Goal: Transaction & Acquisition: Purchase product/service

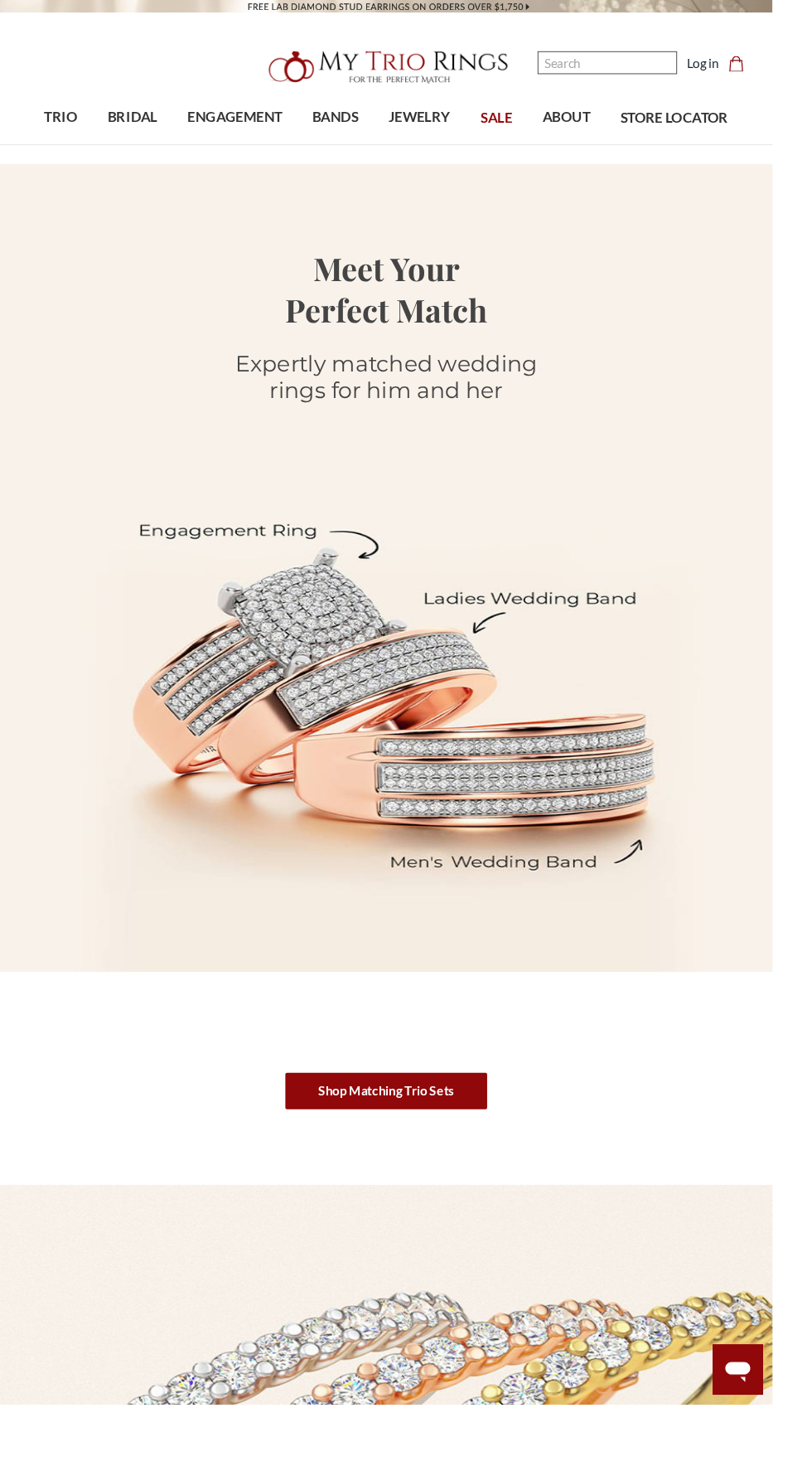
click at [626, 66] on input "Search" at bounding box center [638, 66] width 147 height 24
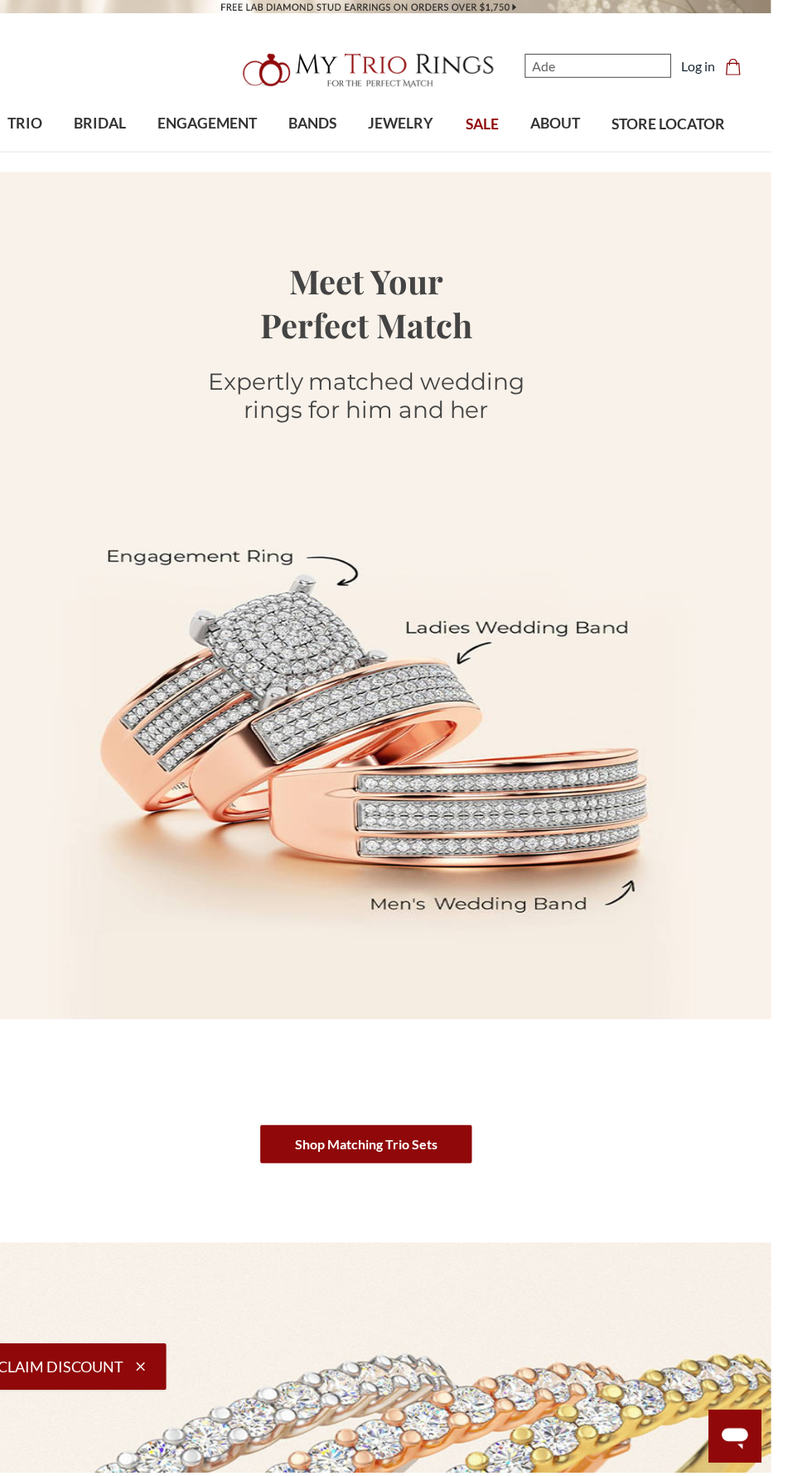
click at [672, 67] on input "Ade" at bounding box center [638, 66] width 147 height 24
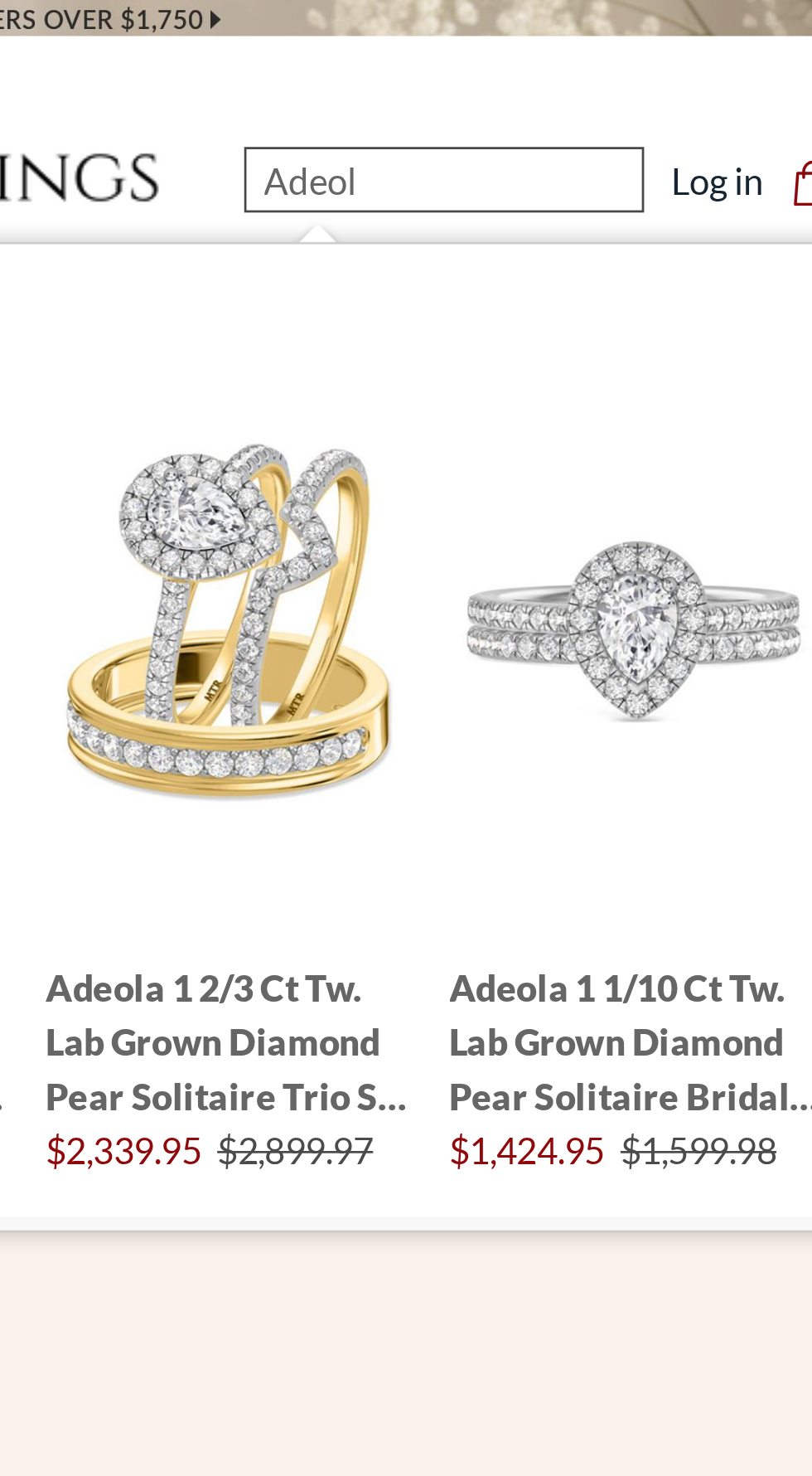
type input "Adeola"
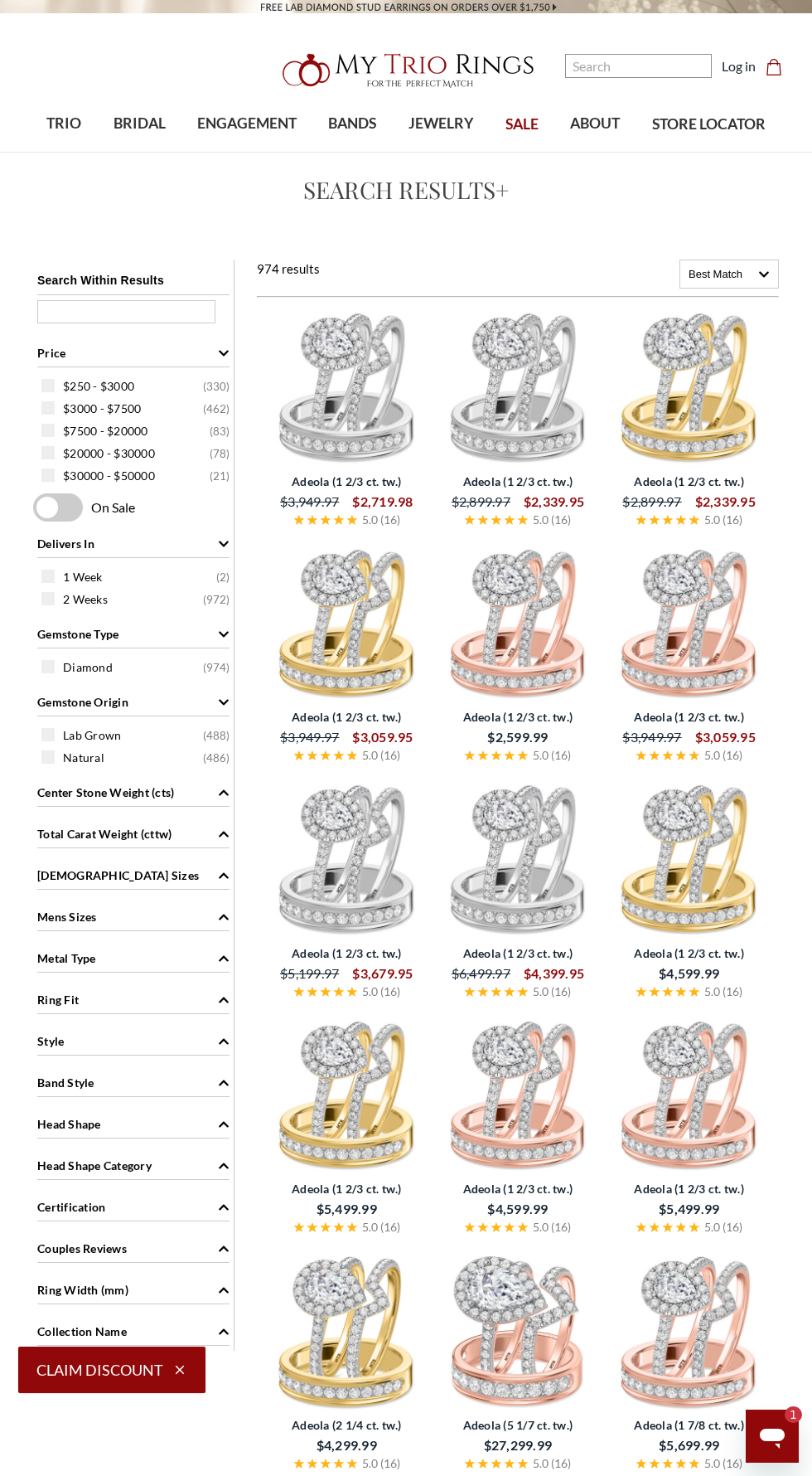
click at [210, 1081] on div "Band Style" at bounding box center [134, 1081] width 193 height 32
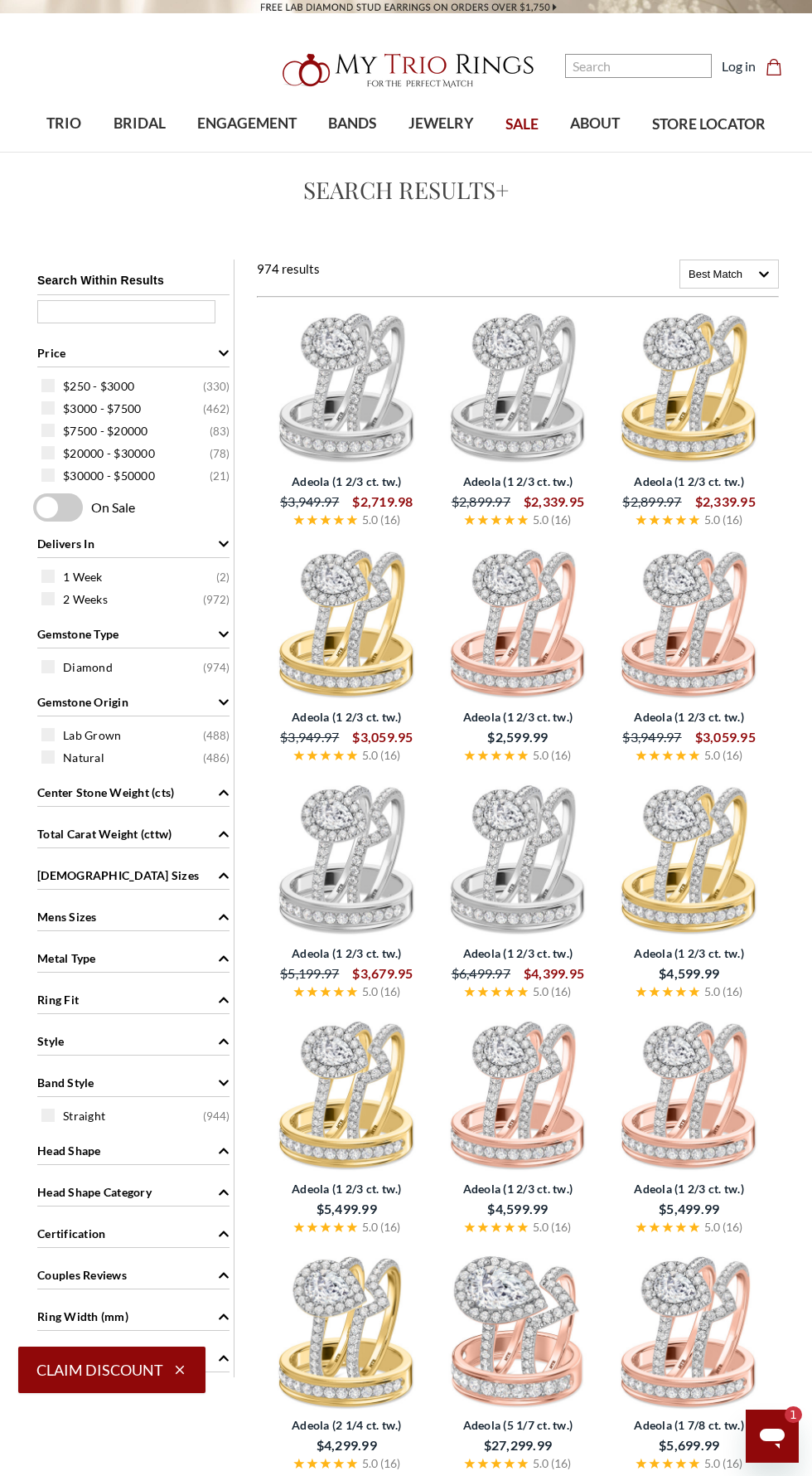
click at [502, 400] on img at bounding box center [518, 387] width 159 height 159
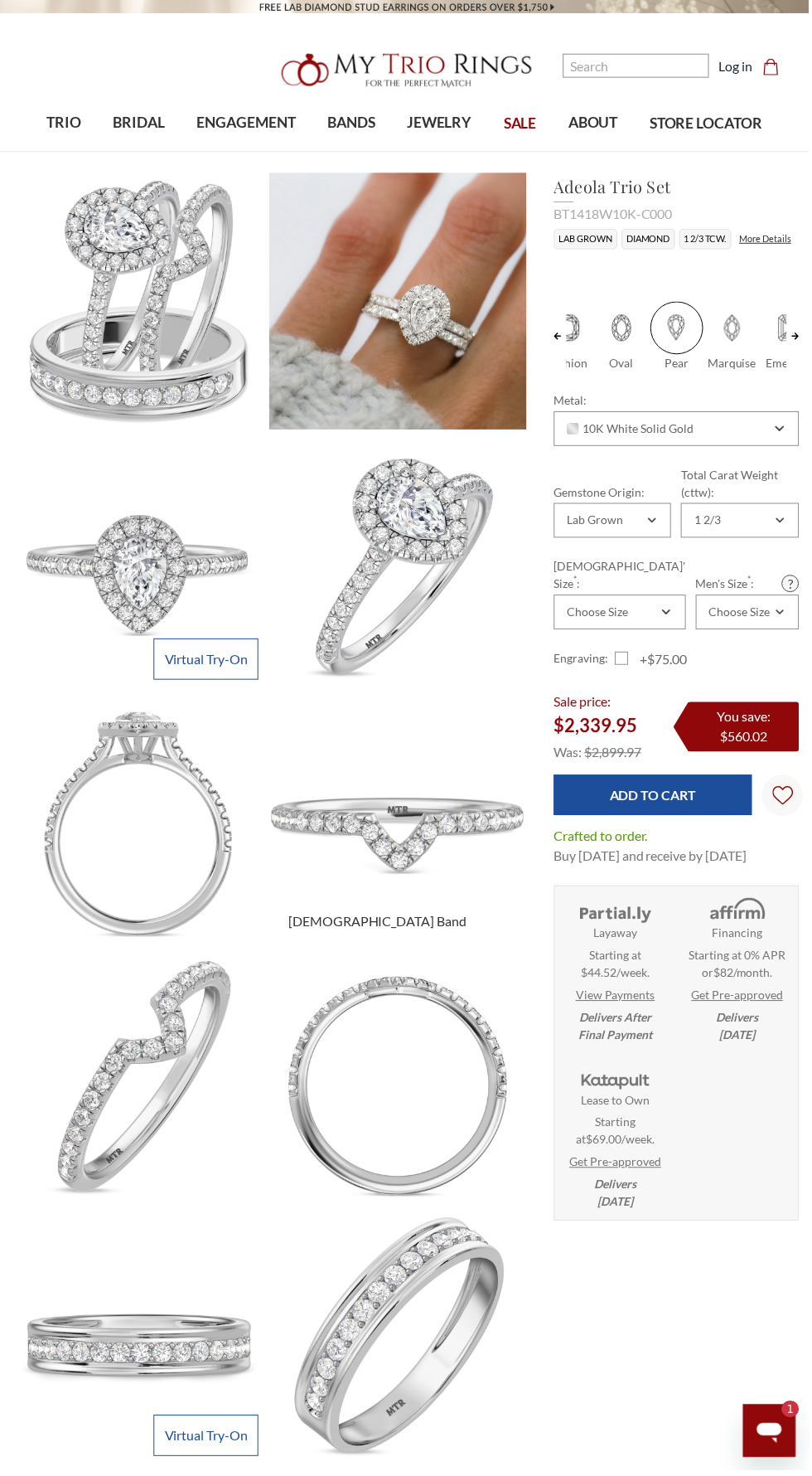
click at [450, 830] on img at bounding box center [399, 821] width 283 height 283
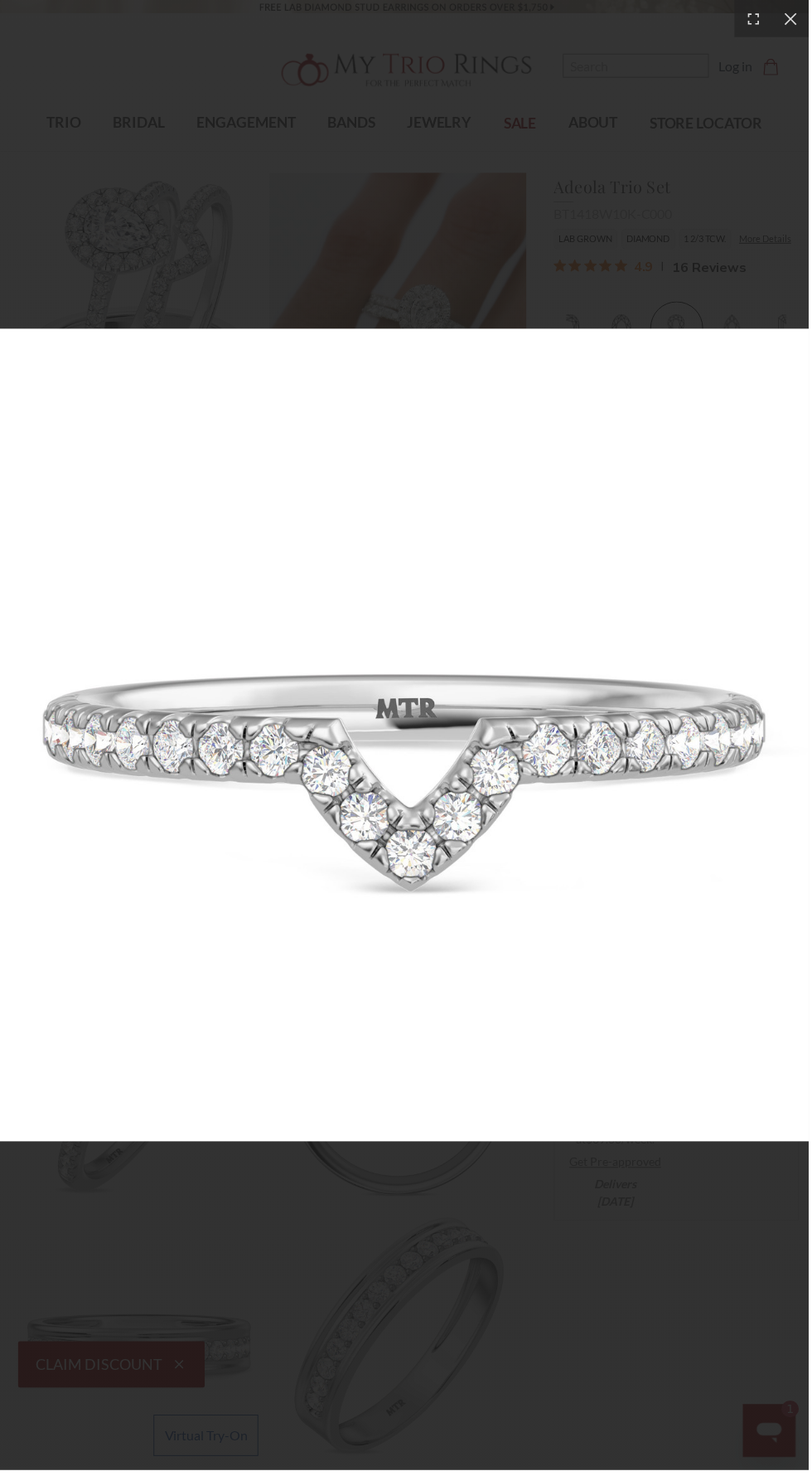
click at [565, 1285] on div at bounding box center [406, 738] width 812 height 1476
click at [782, 7] on div at bounding box center [793, 18] width 37 height 37
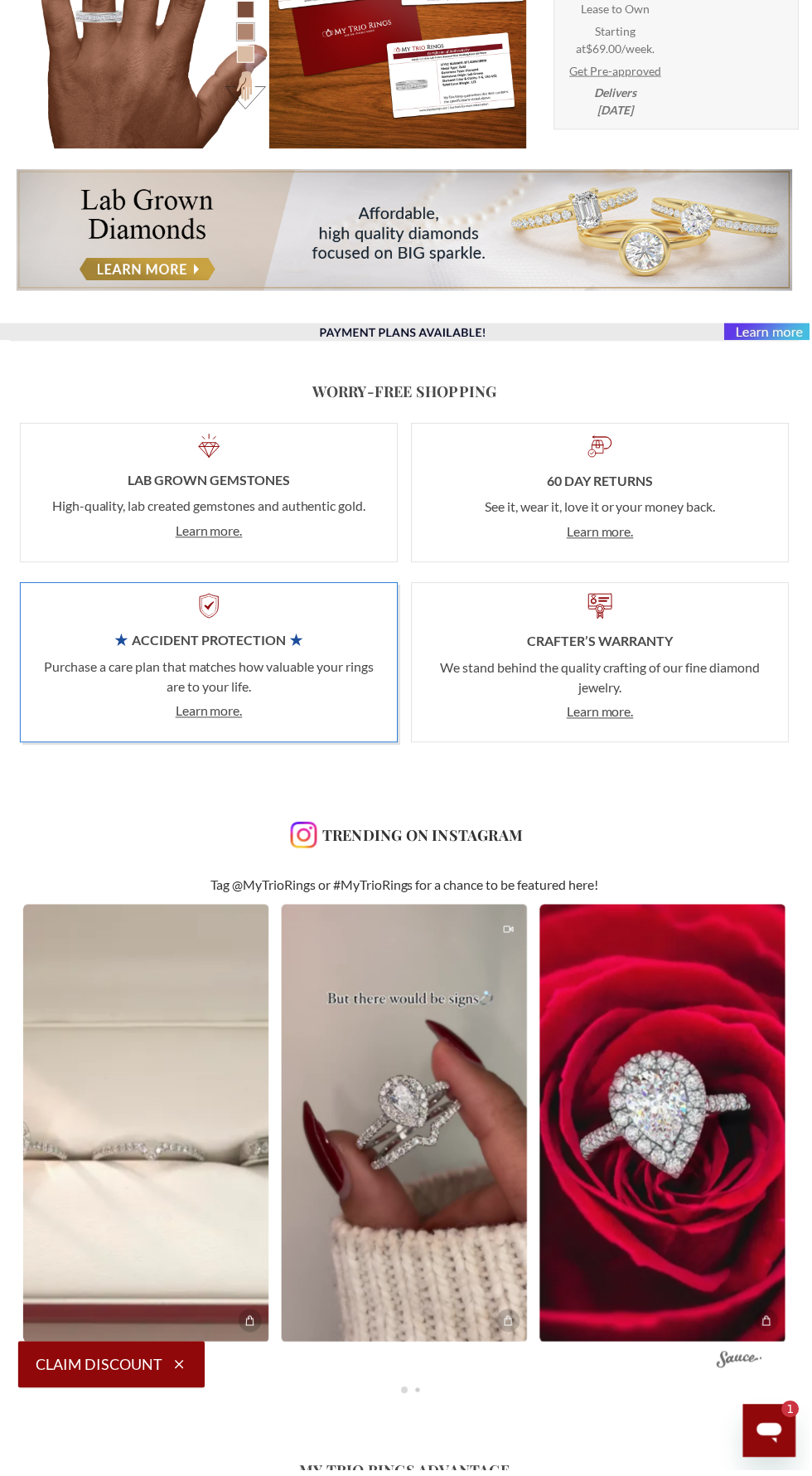
scroll to position [1864, 0]
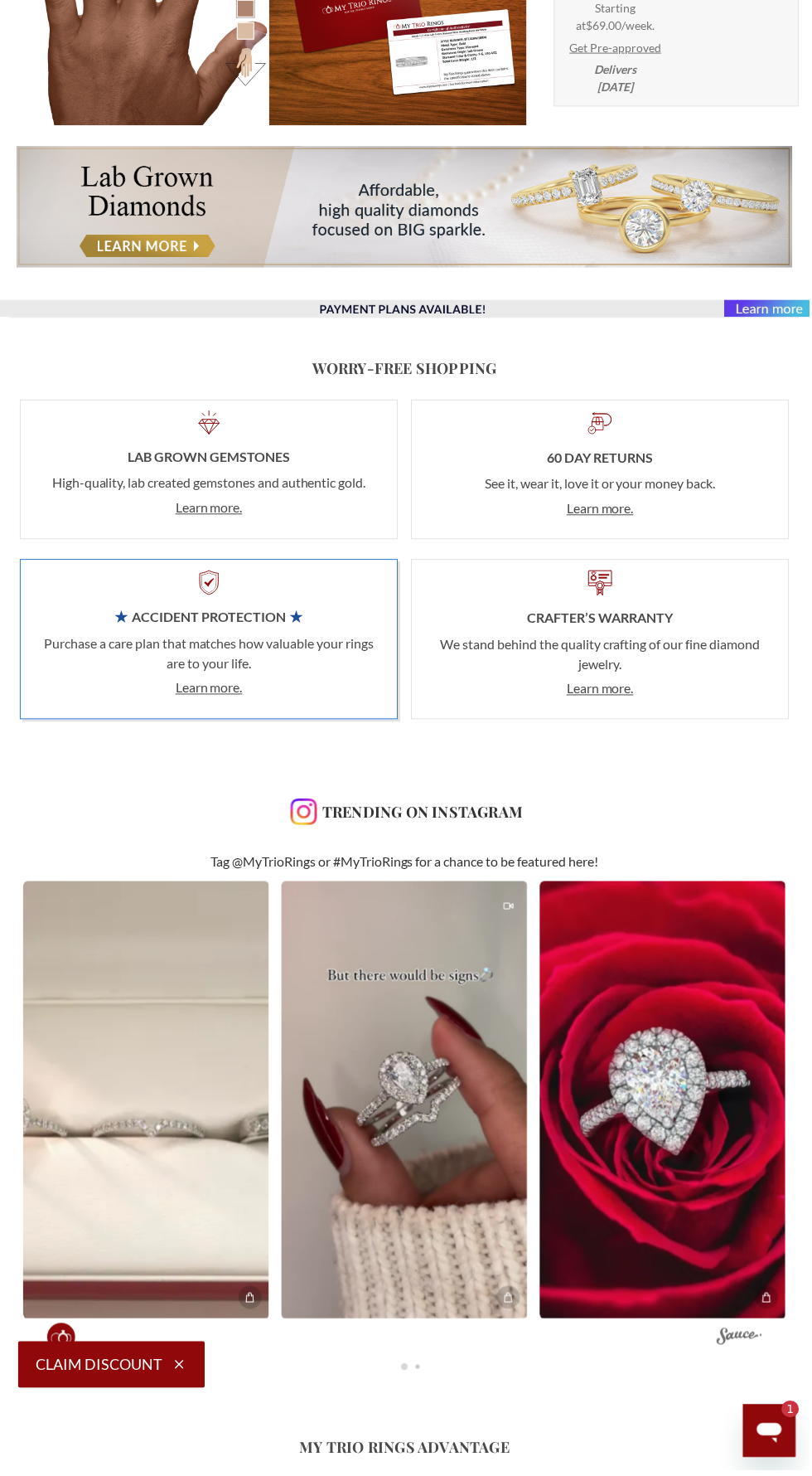
click at [450, 1245] on video at bounding box center [406, 1104] width 247 height 439
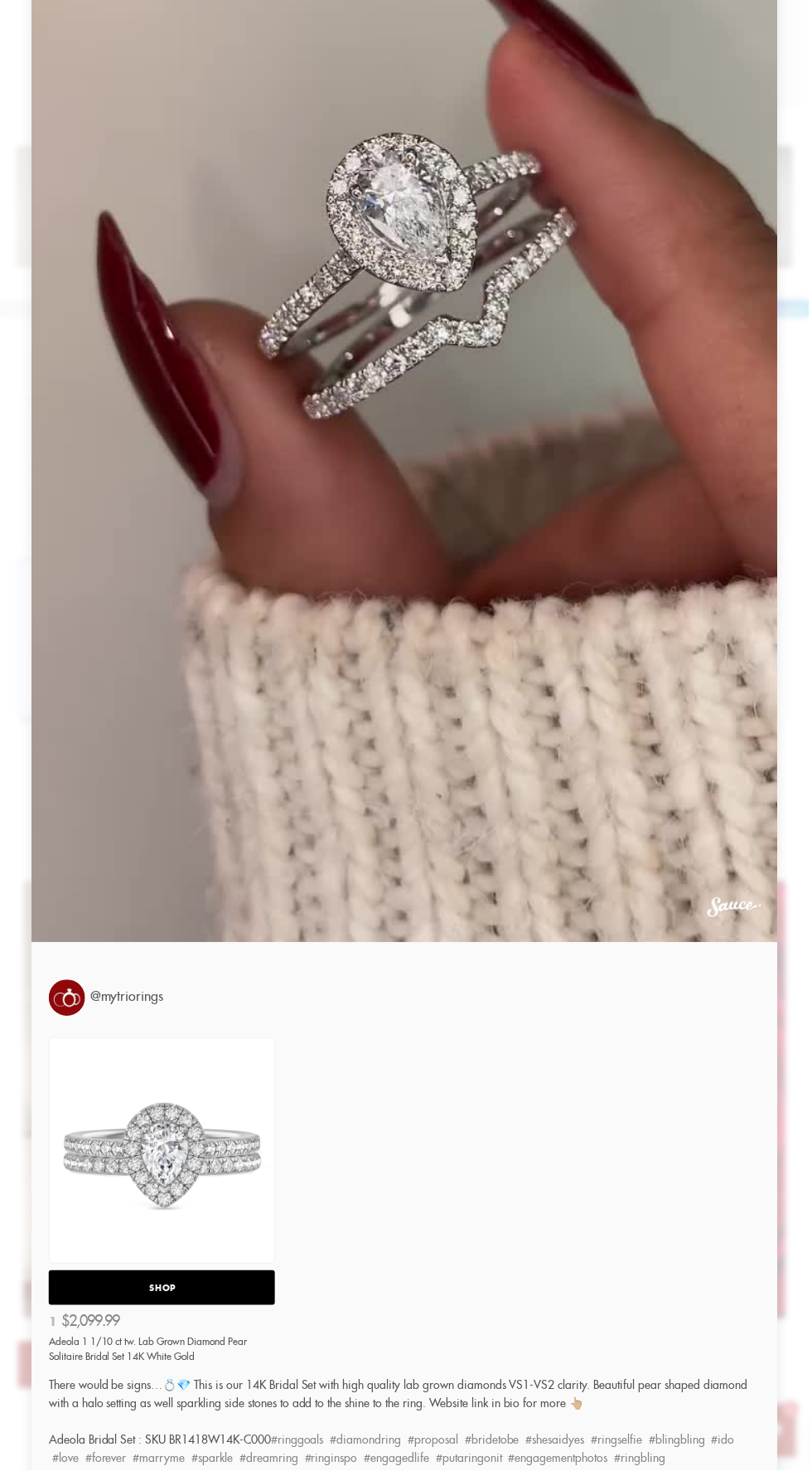
scroll to position [0, 0]
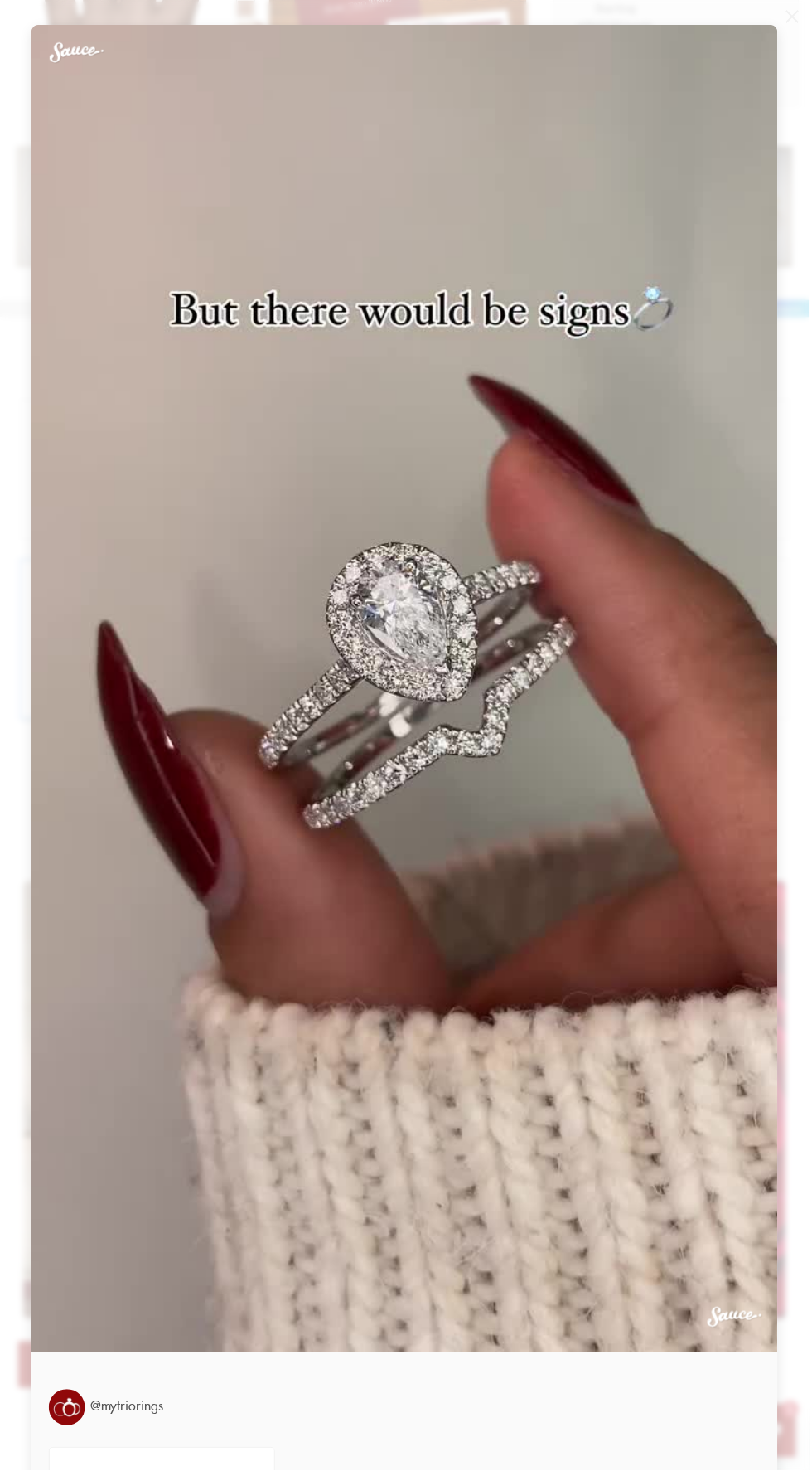
click at [790, 10] on div "00:06 @mytriorings SHOP 1 $2,099.99 Adeola 1 1/10 ct tw. Lab Grown Diamond Pear…" at bounding box center [406, 738] width 812 height 1476
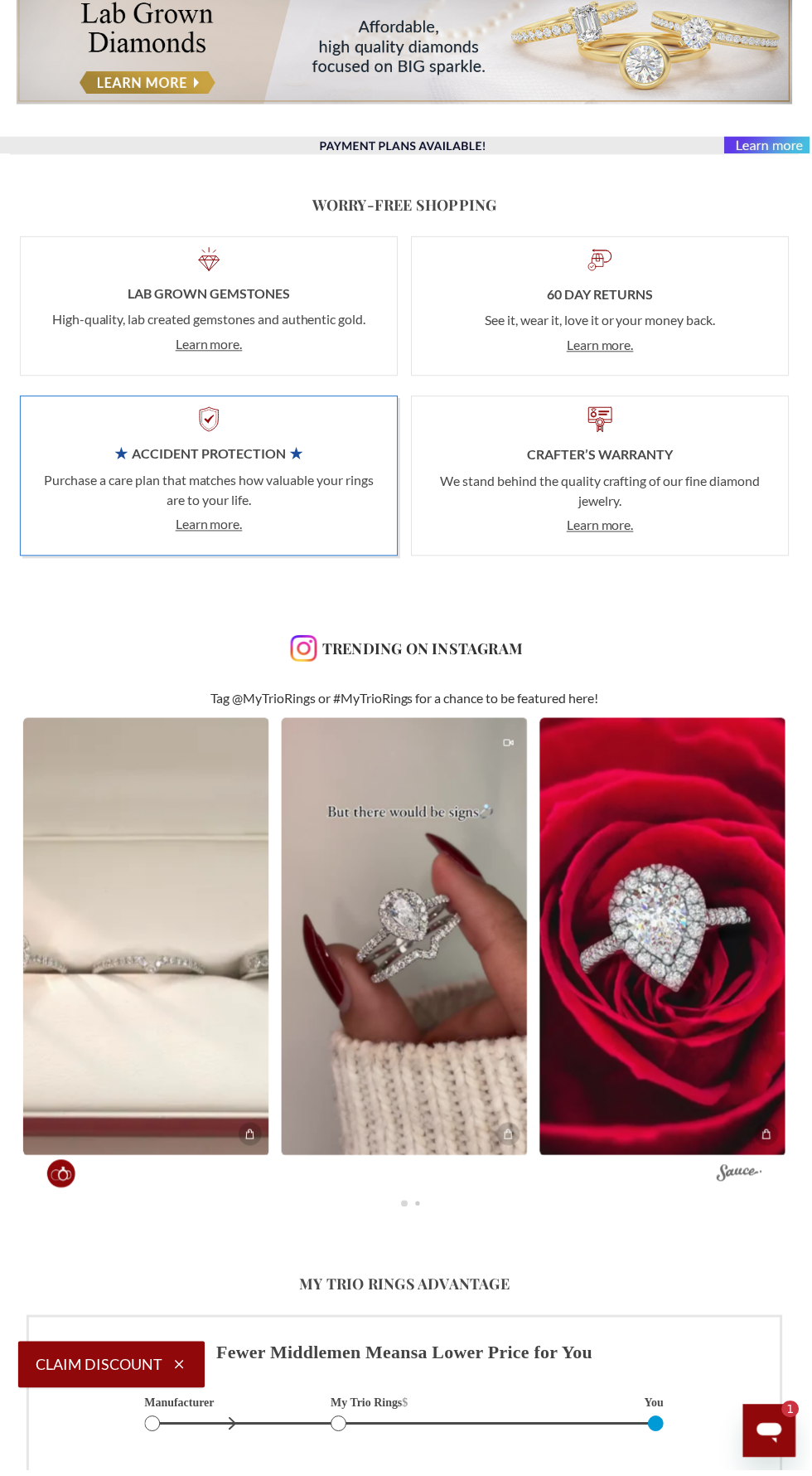
scroll to position [2142, 0]
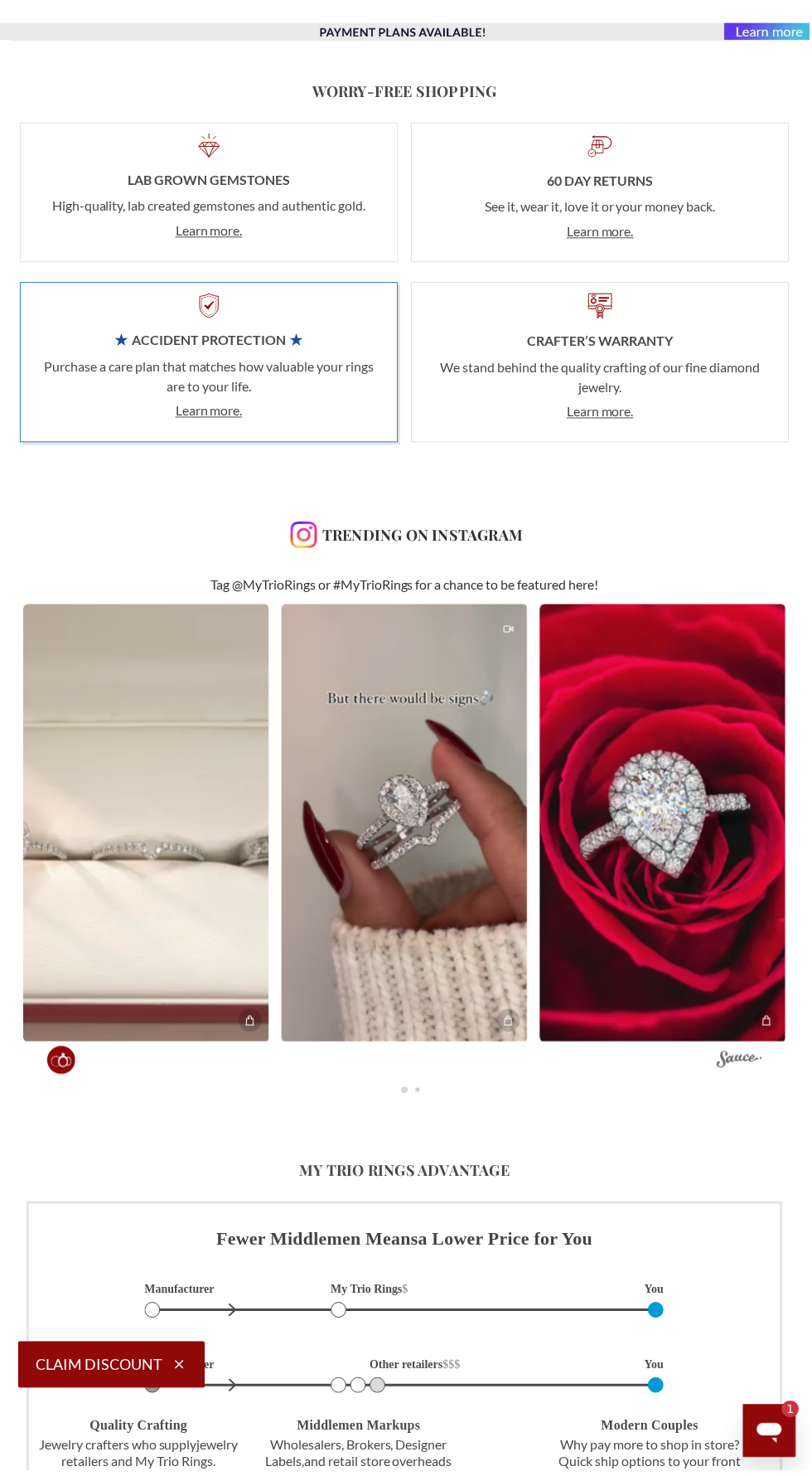
click at [729, 949] on img at bounding box center [666, 826] width 247 height 439
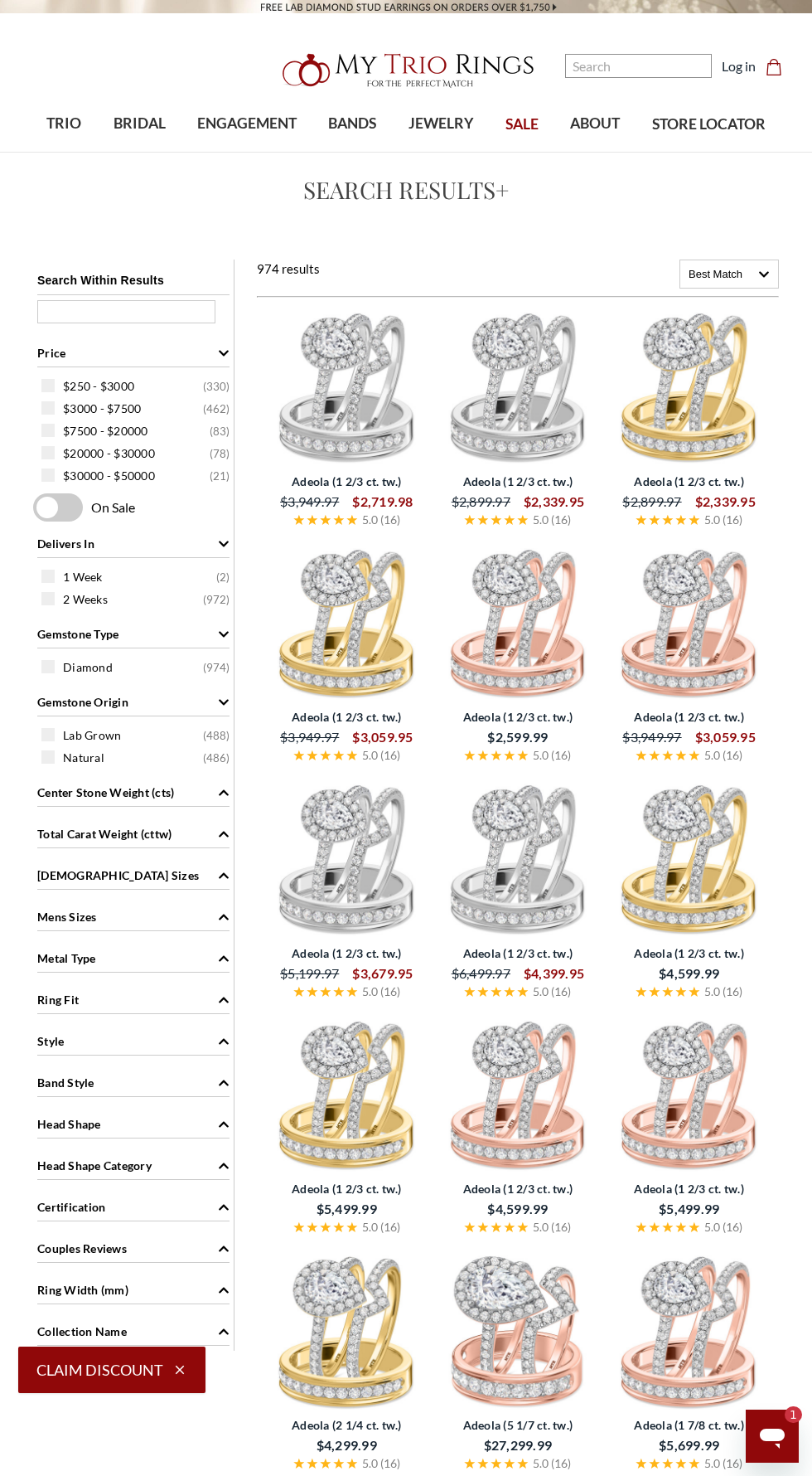
click at [589, 1145] on img at bounding box center [518, 1096] width 159 height 159
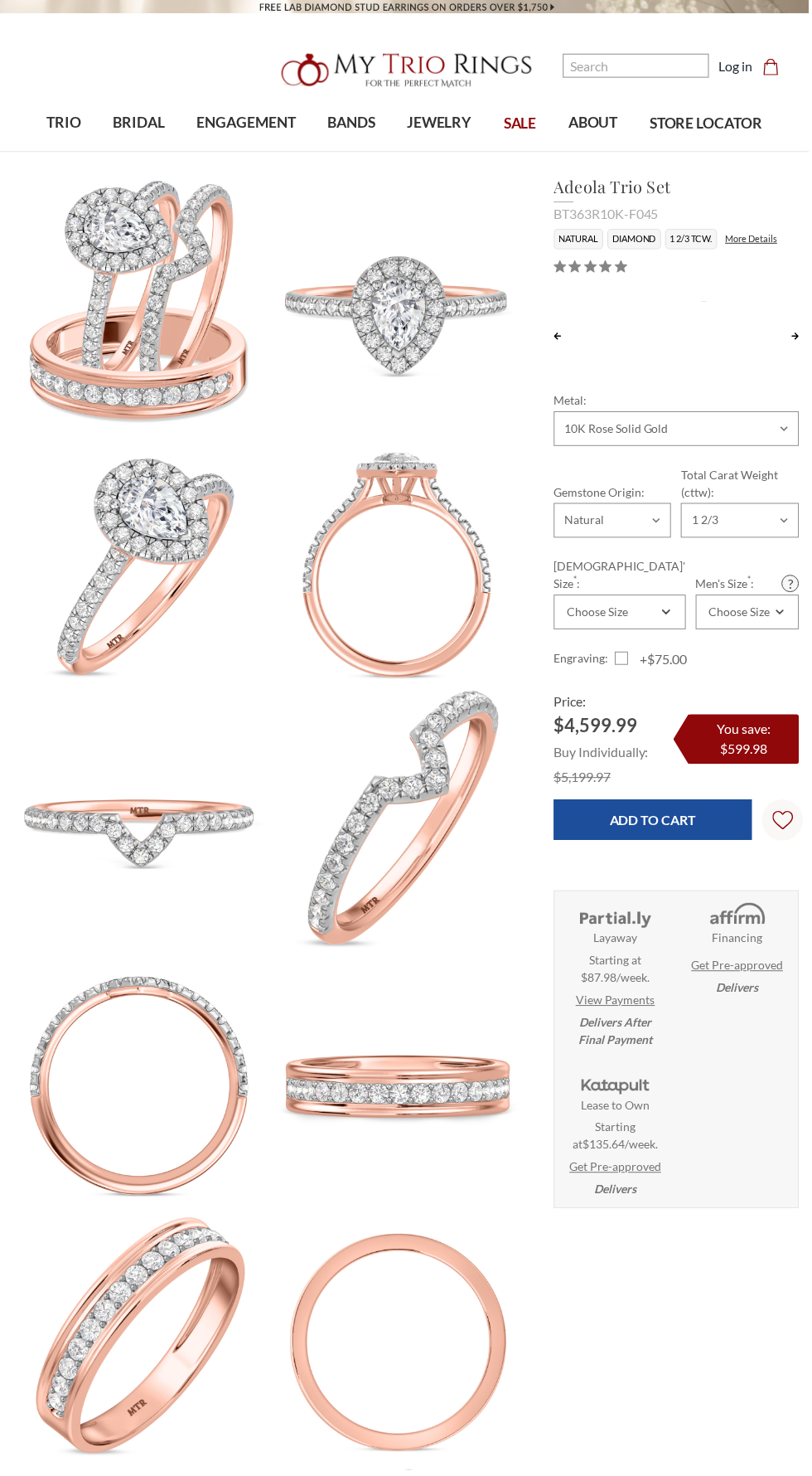
click at [525, 863] on img at bounding box center [399, 821] width 283 height 283
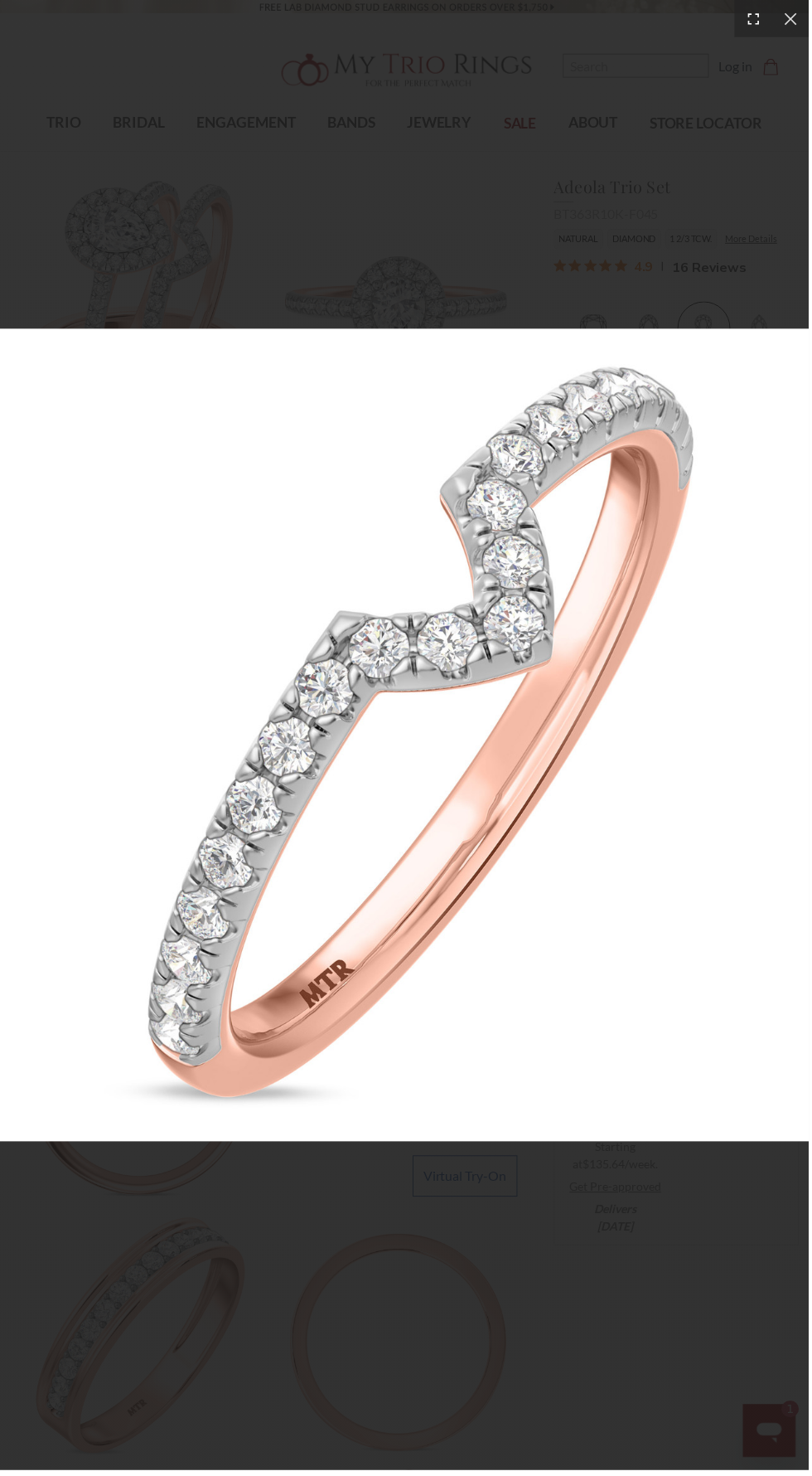
click at [767, 28] on div at bounding box center [756, 18] width 37 height 37
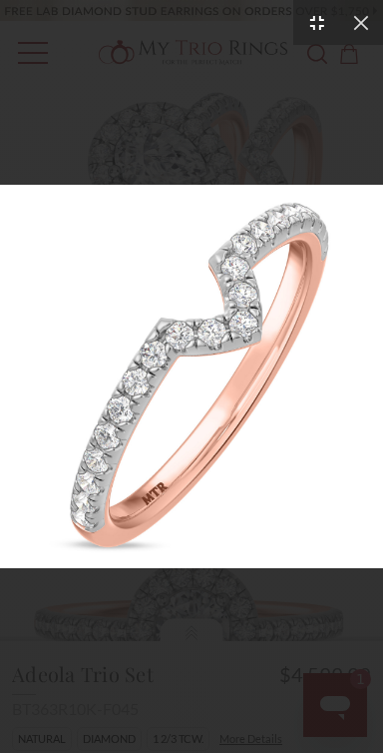
click at [362, 18] on icon at bounding box center [361, 23] width 20 height 20
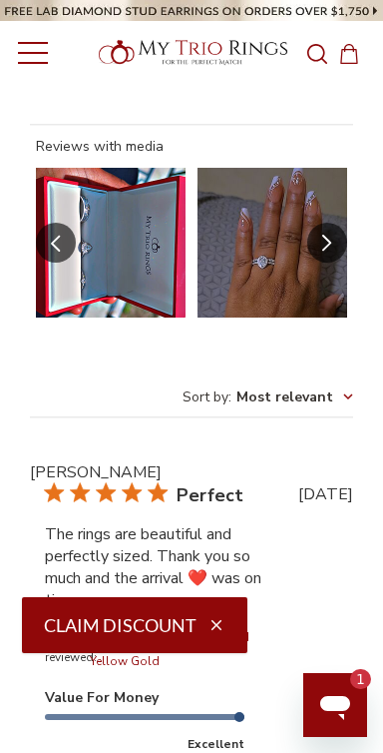
scroll to position [5593, 0]
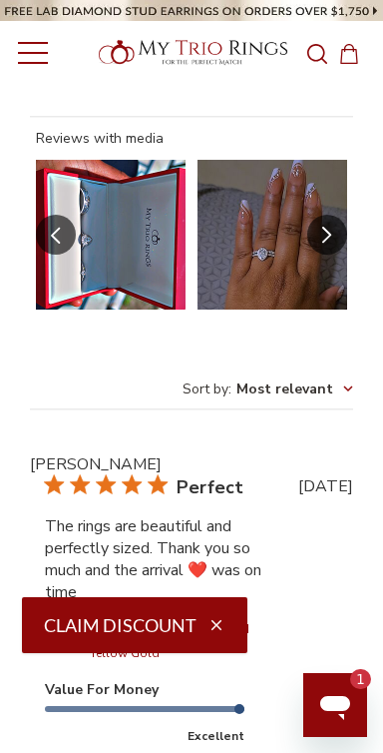
click at [216, 619] on icon "button" at bounding box center [217, 625] width 18 height 18
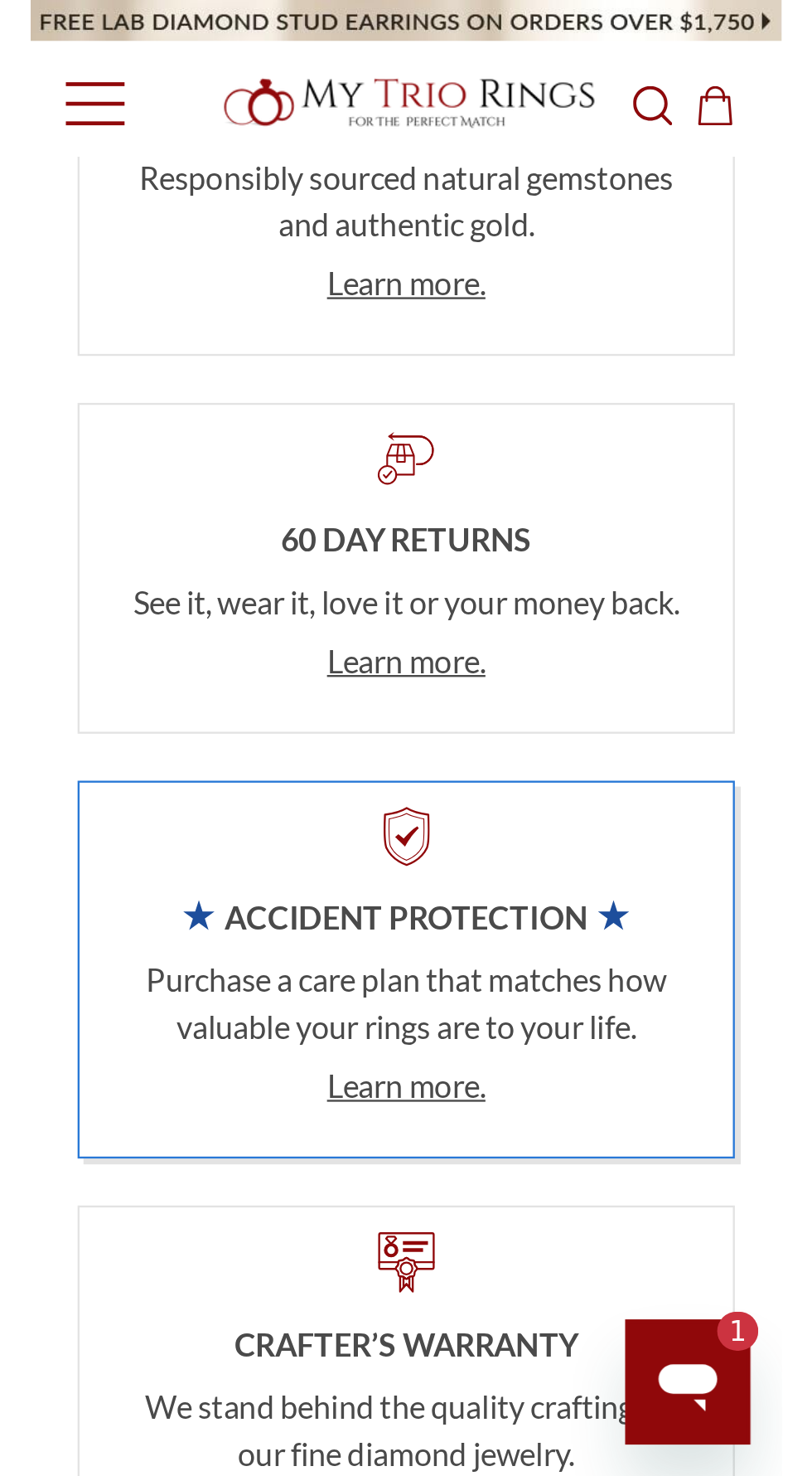
scroll to position [0, 0]
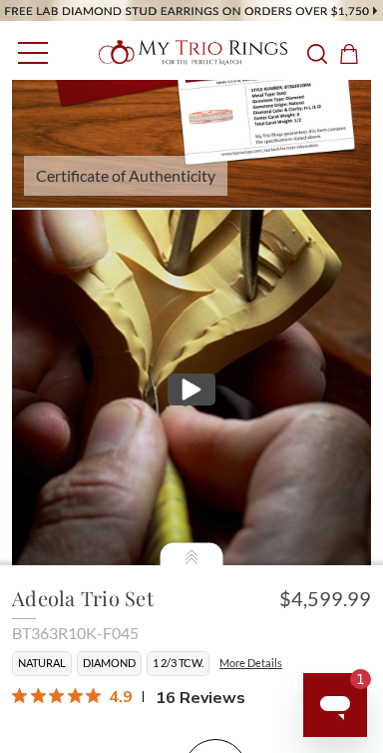
click at [316, 52] on icon "Search Search" at bounding box center [318, 54] width 20 height 20
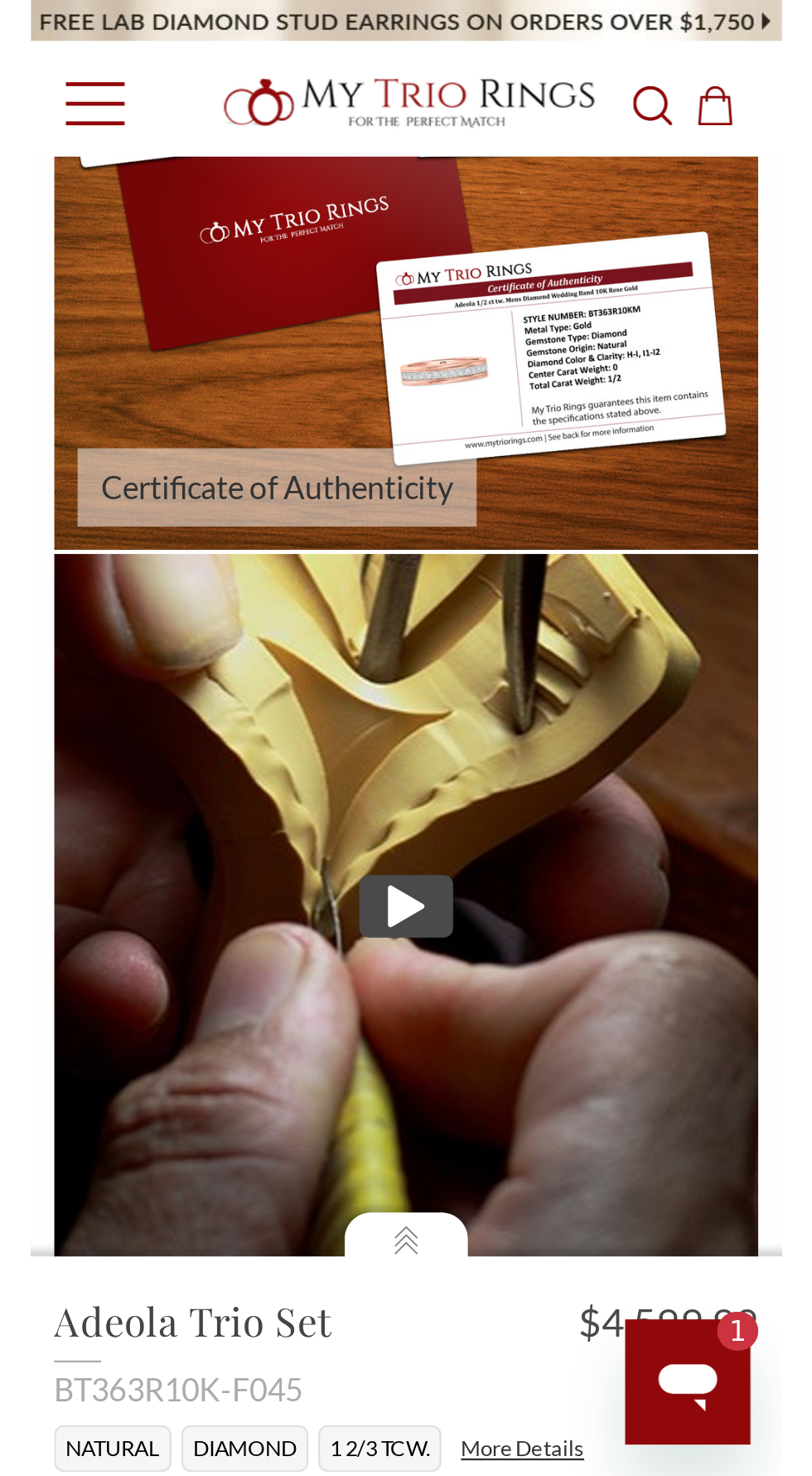
scroll to position [534, 792]
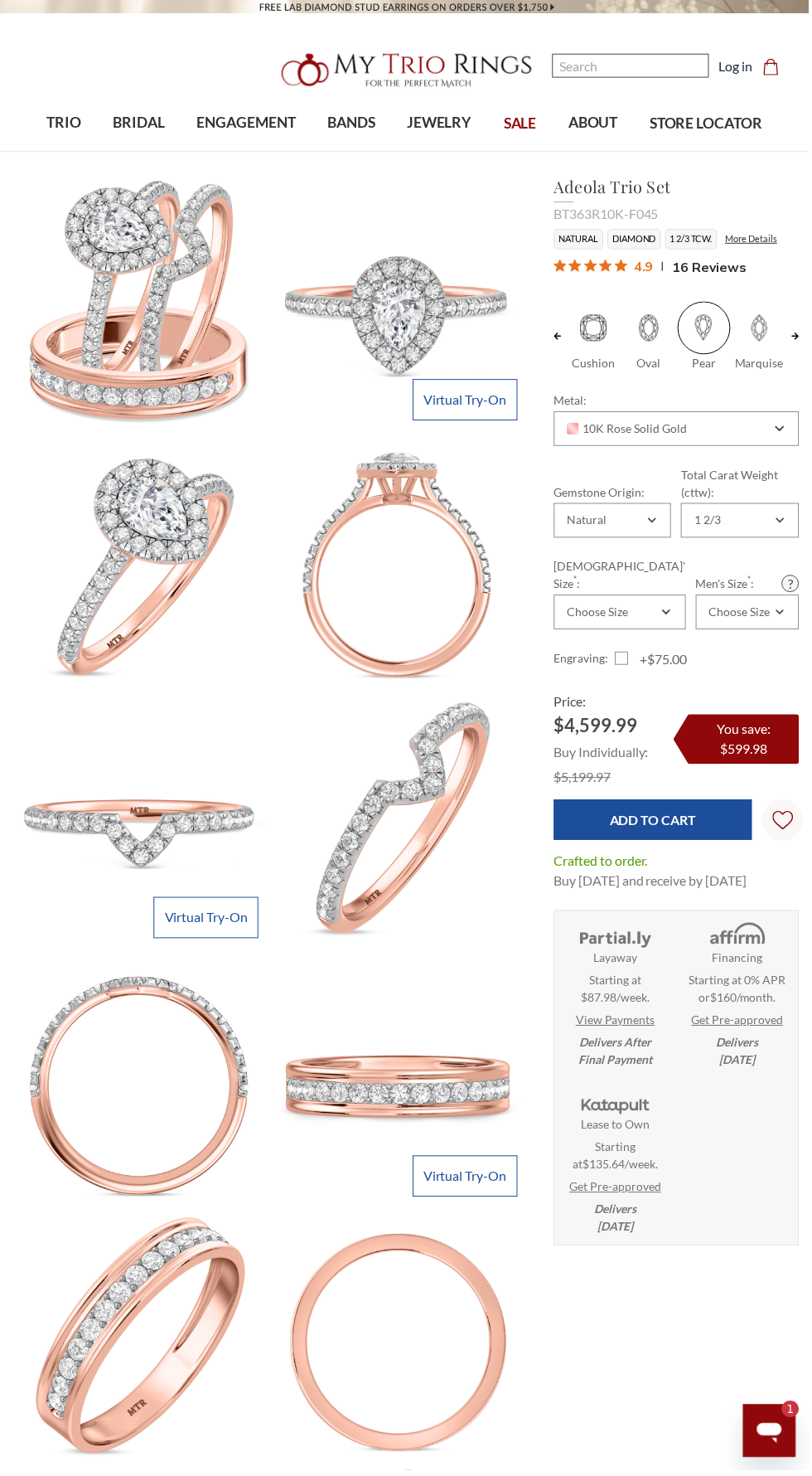
click at [631, 66] on input "Search" at bounding box center [633, 66] width 158 height 24
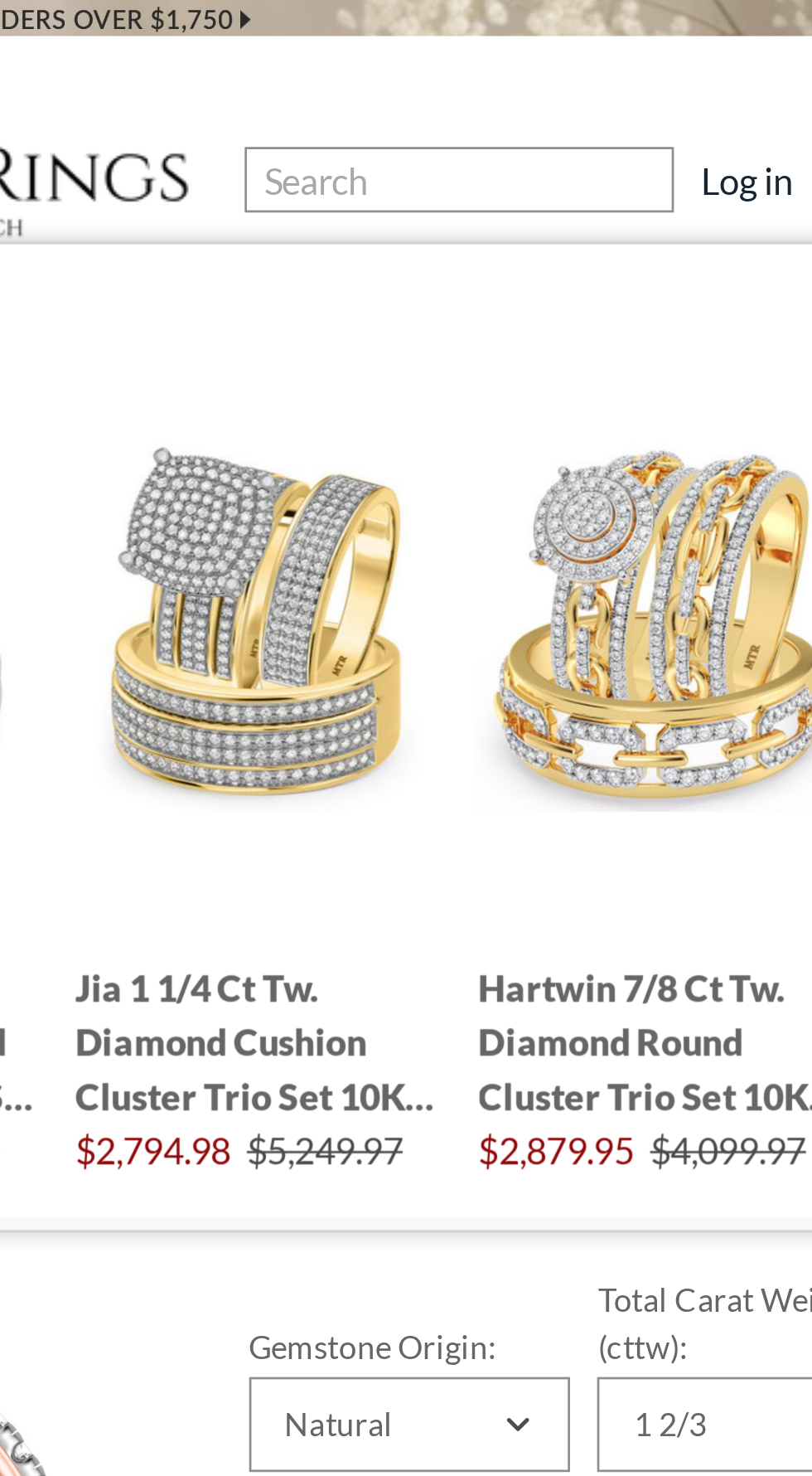
click at [699, 17] on nav "Search Search Search Log in Cart Cart 0" at bounding box center [396, 56] width 812 height 112
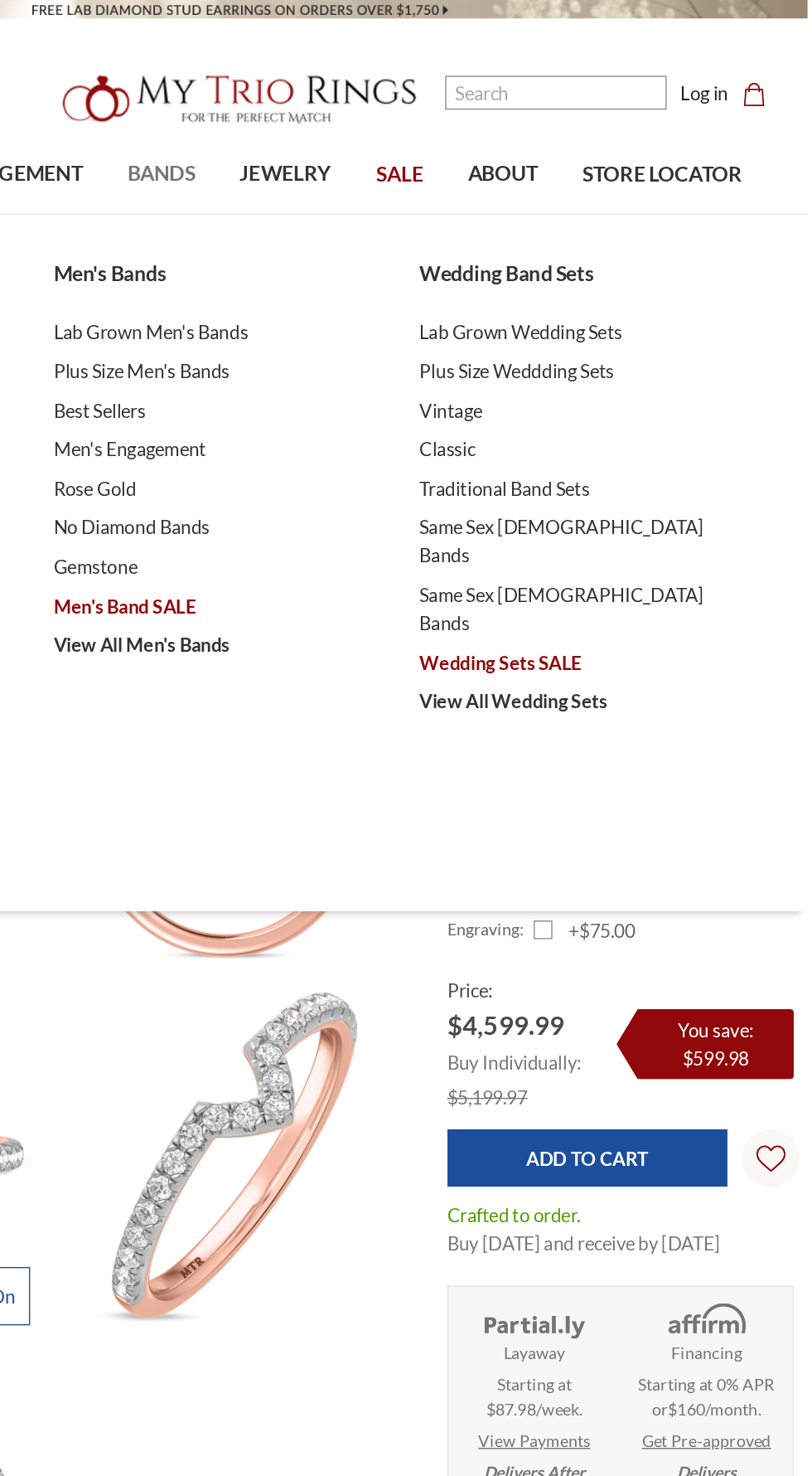
click at [359, 133] on span "BANDS" at bounding box center [352, 124] width 48 height 22
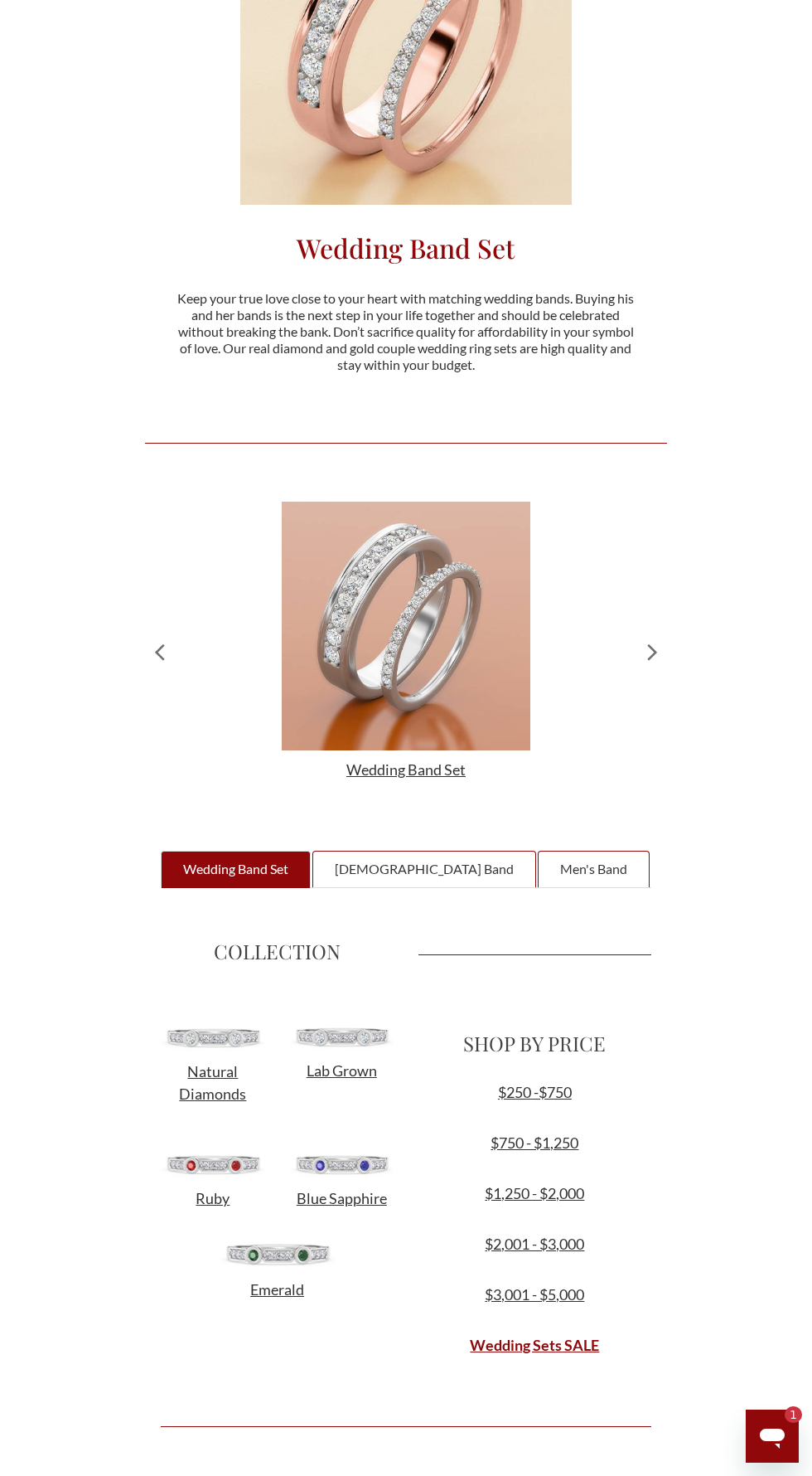
scroll to position [302, 0]
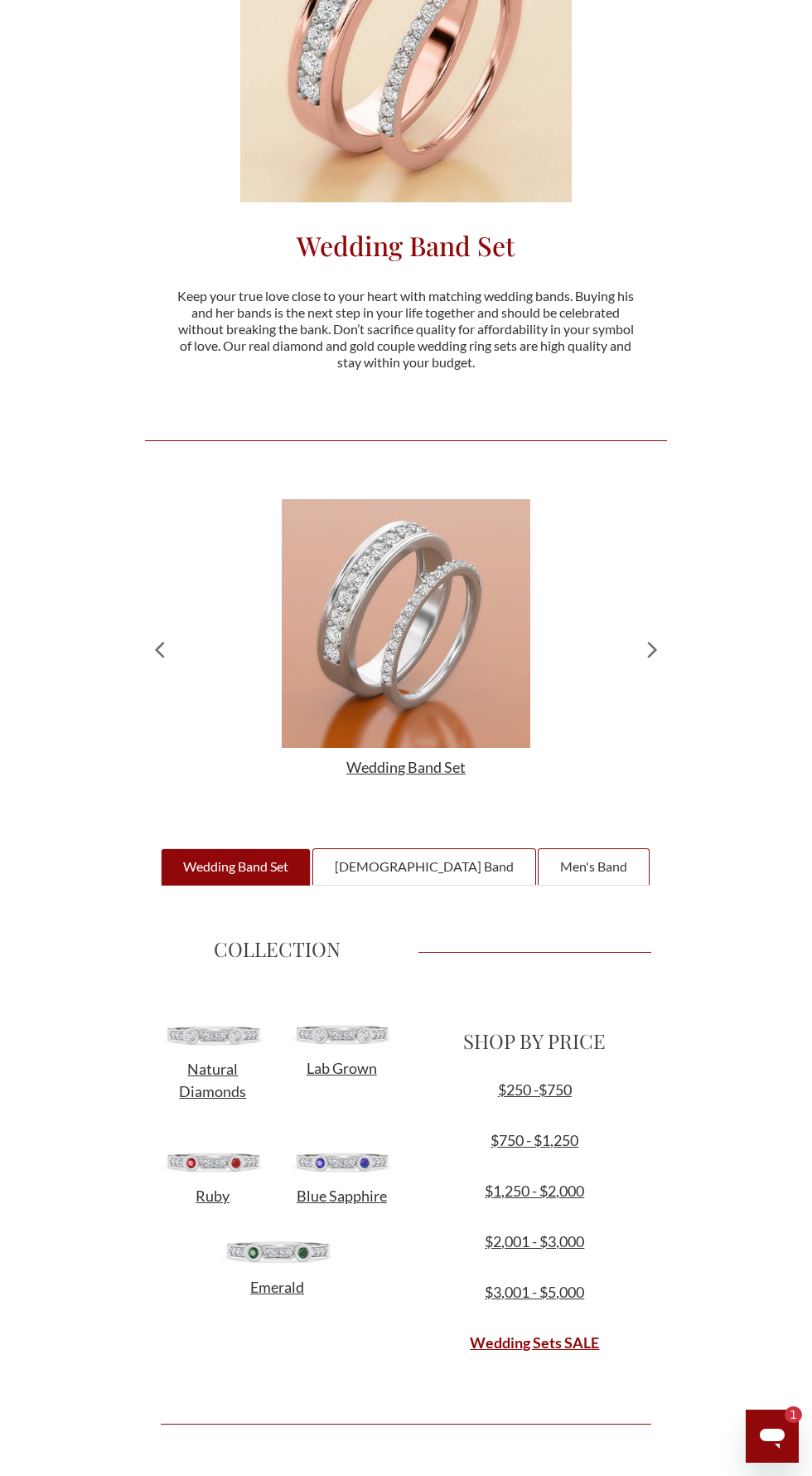
click at [436, 872] on span "Ladies Band" at bounding box center [424, 866] width 198 height 19
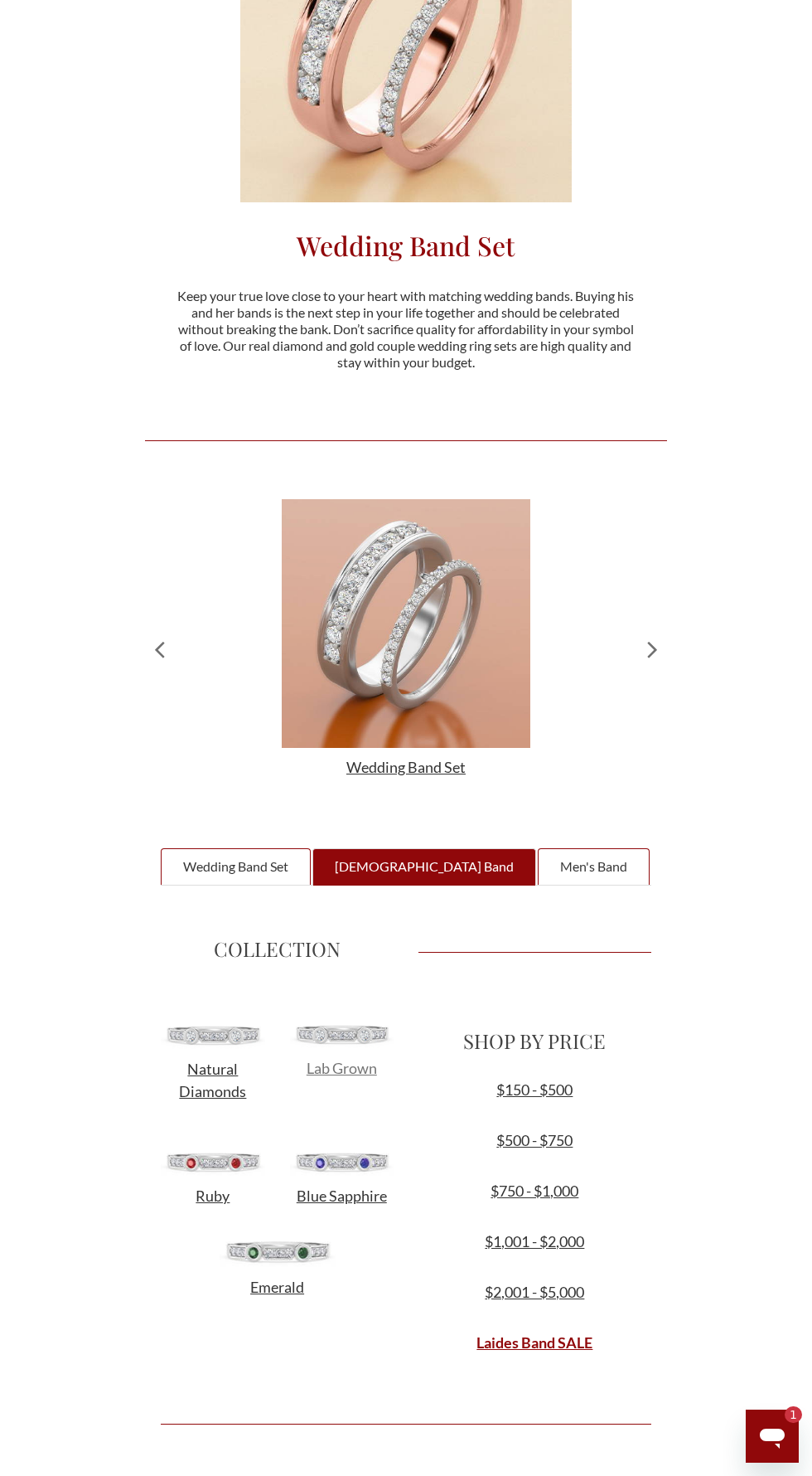
click at [363, 1067] on span "Lab Grown" at bounding box center [341, 1068] width 71 height 18
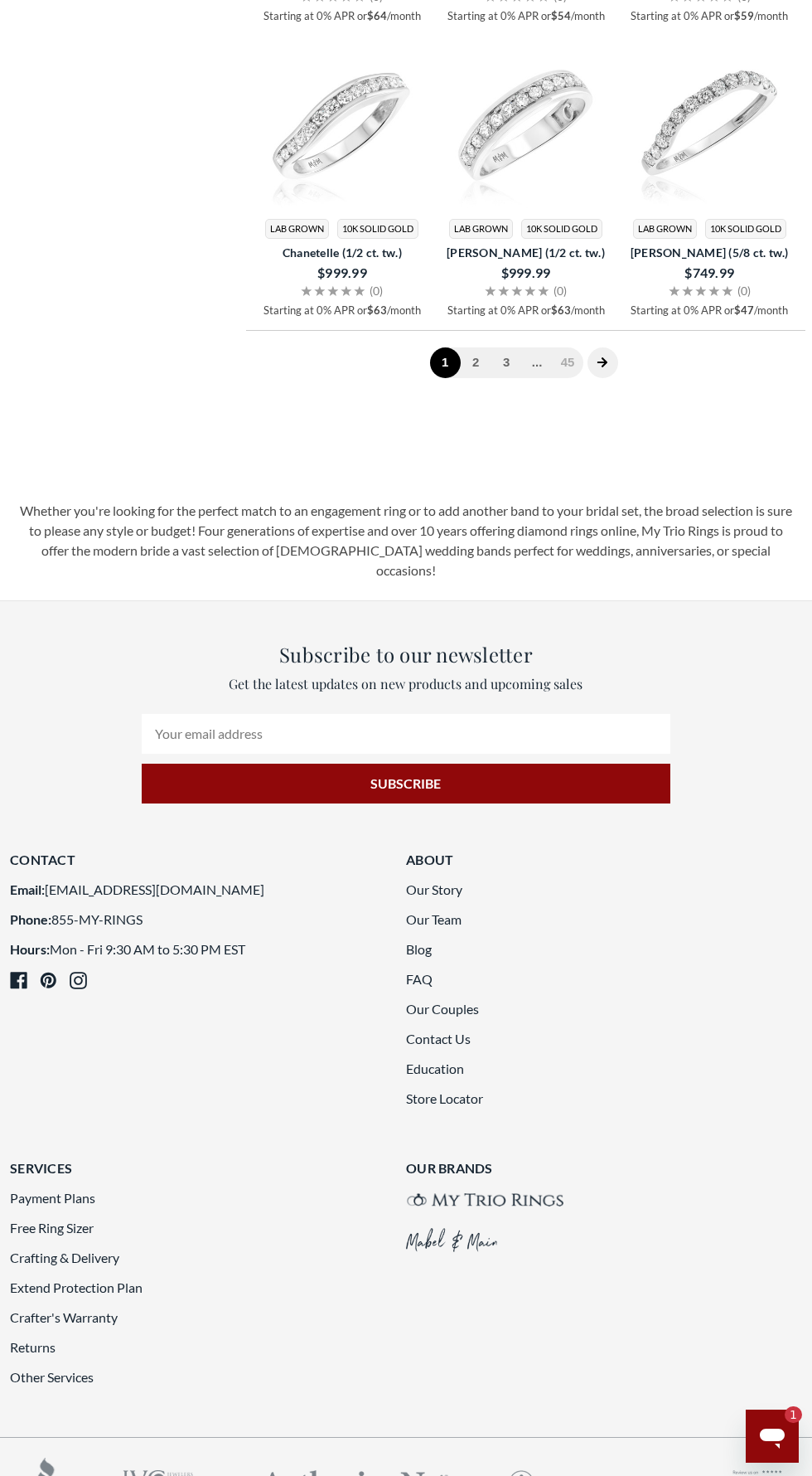
scroll to position [2541, 0]
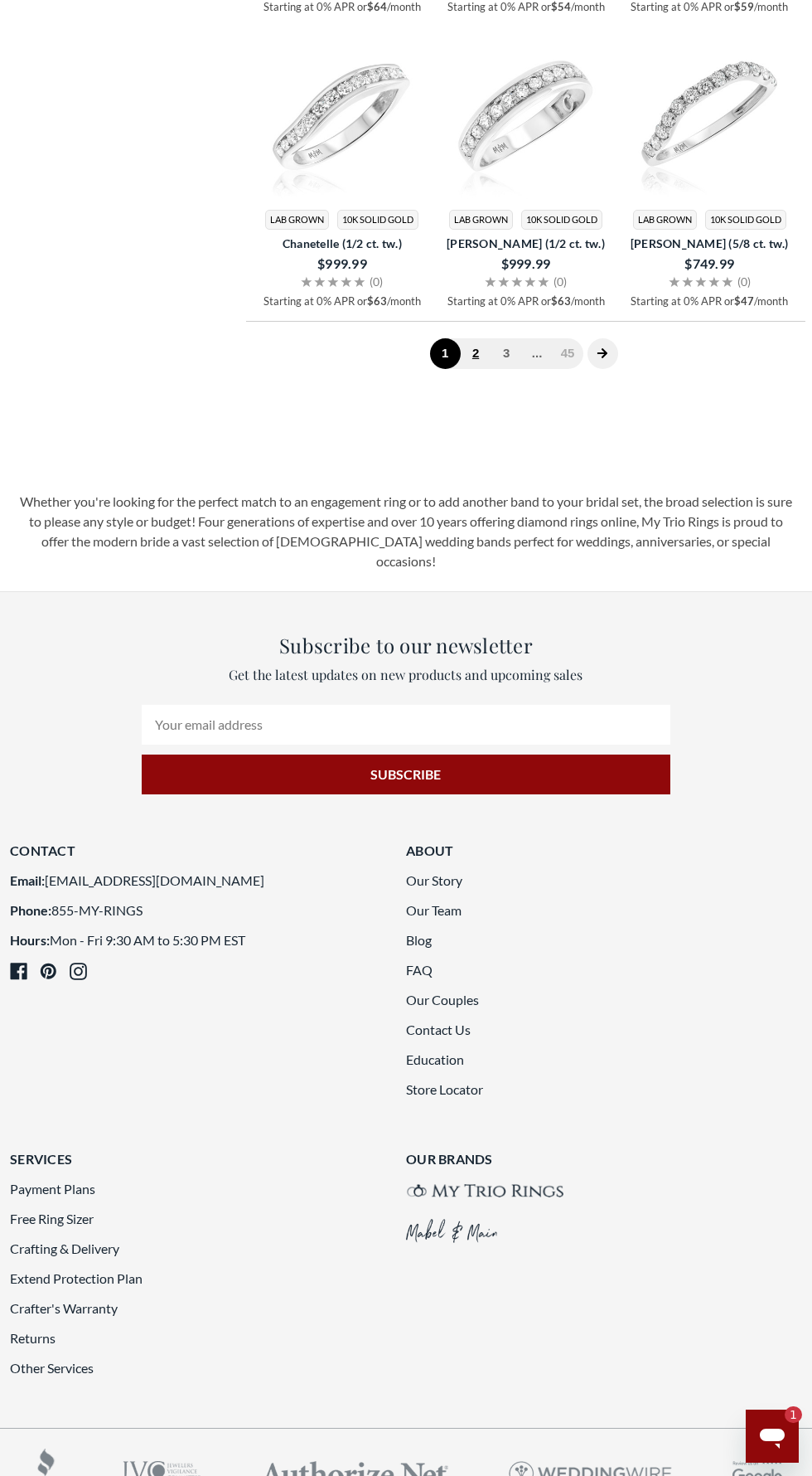
click at [476, 369] on link "2" at bounding box center [476, 353] width 31 height 31
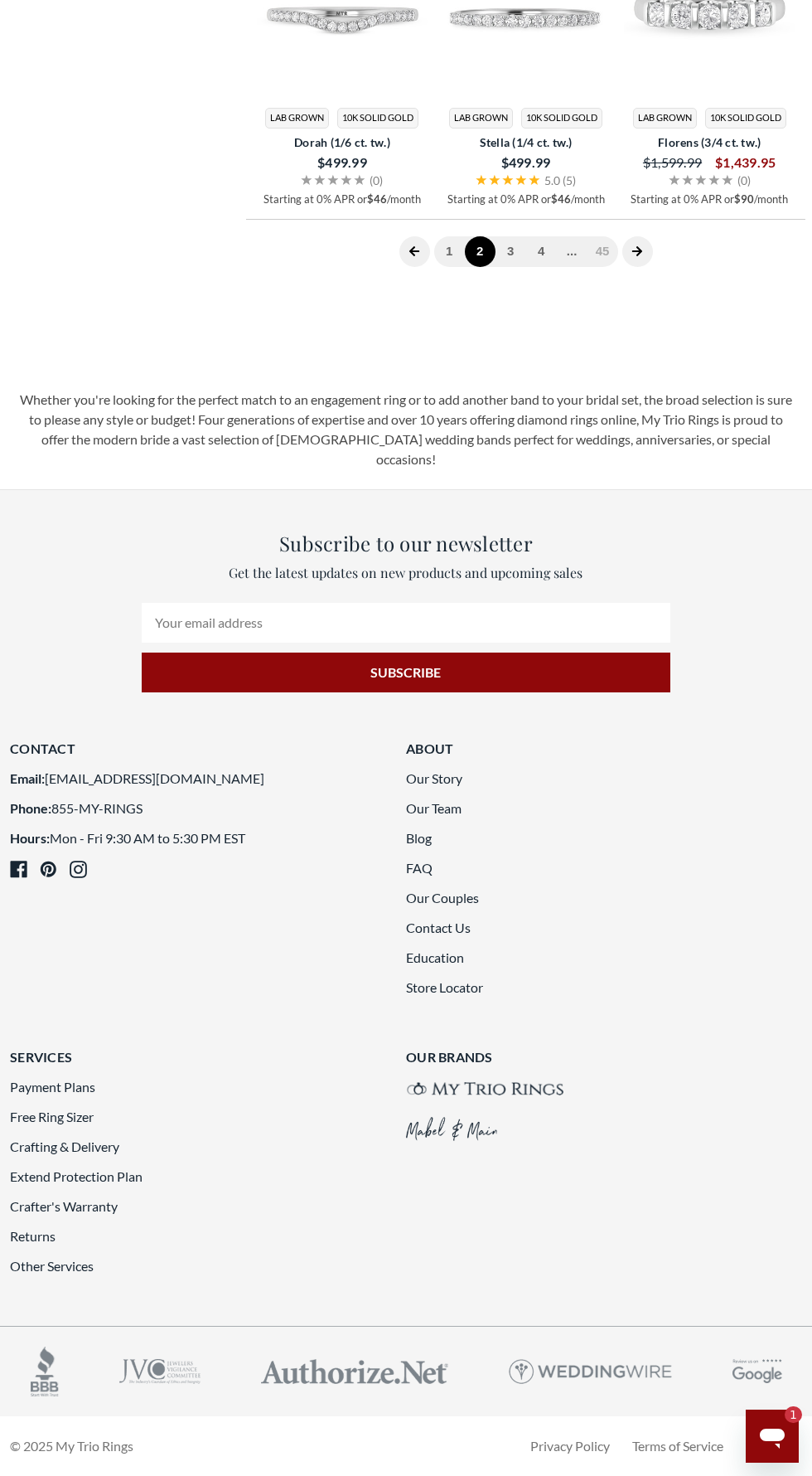
scroll to position [2950, 0]
click at [511, 267] on link "3" at bounding box center [511, 252] width 31 height 31
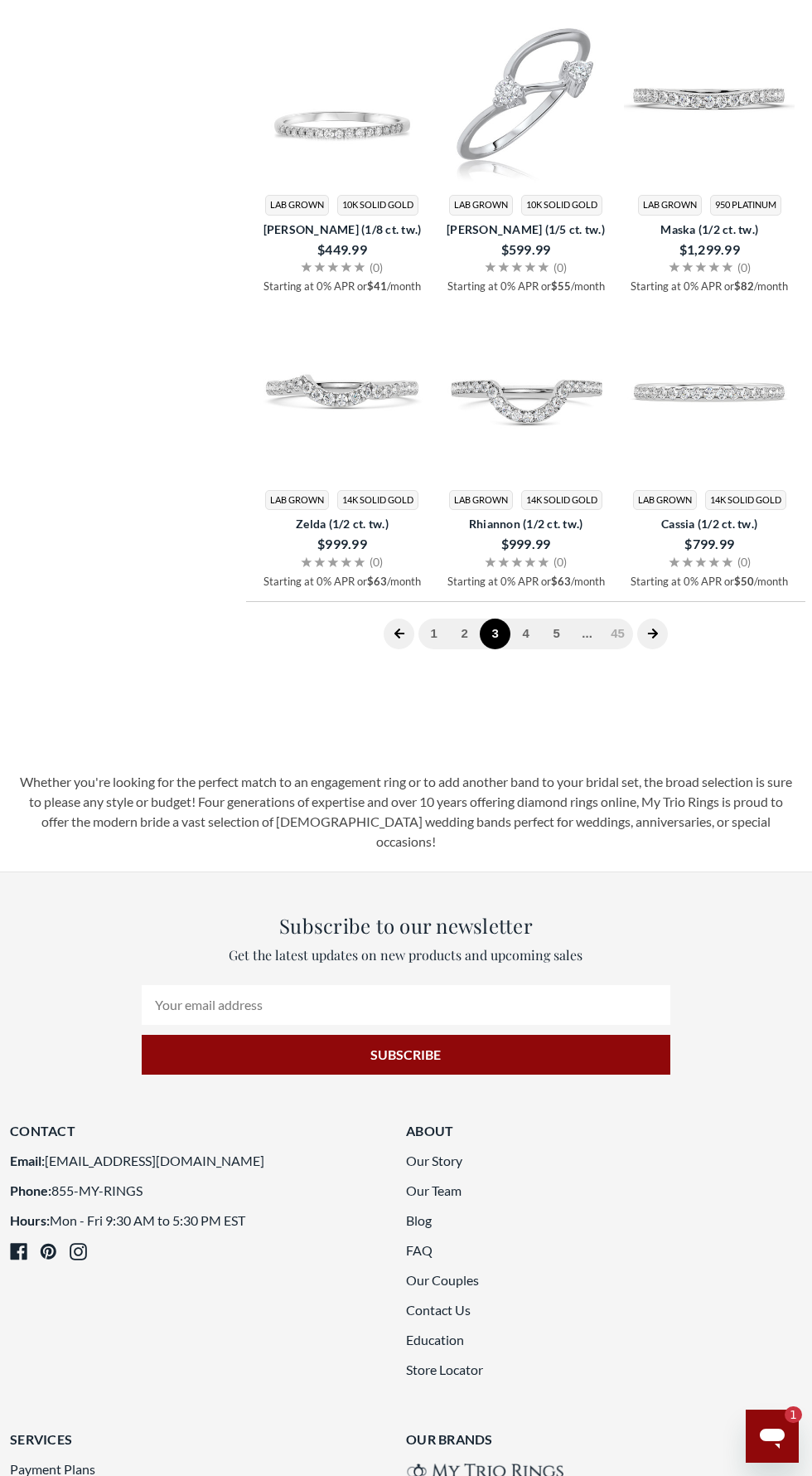
scroll to position [2465, 0]
click at [526, 650] on link "4" at bounding box center [526, 634] width 31 height 31
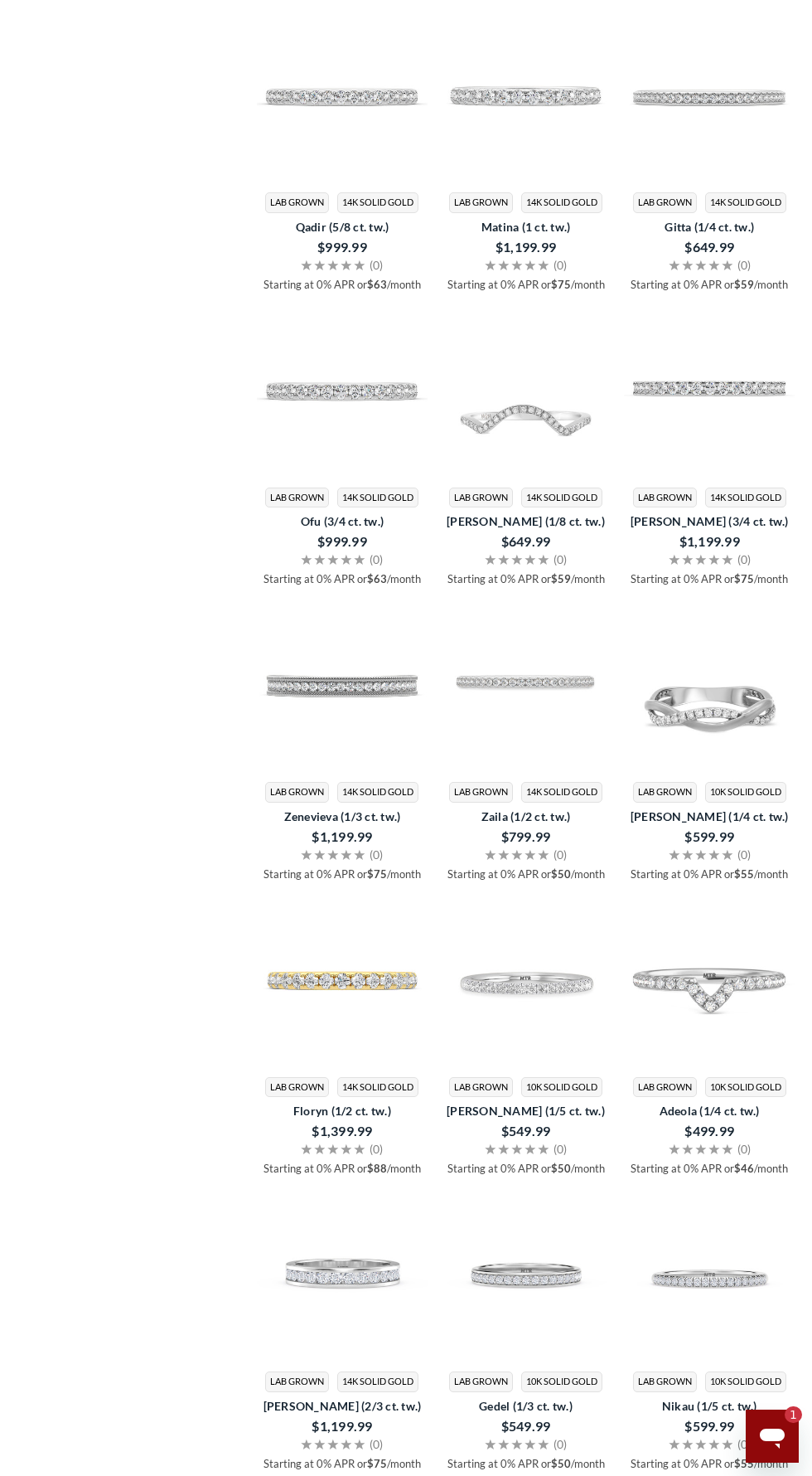
scroll to position [1723, 0]
click at [740, 985] on img at bounding box center [710, 981] width 171 height 171
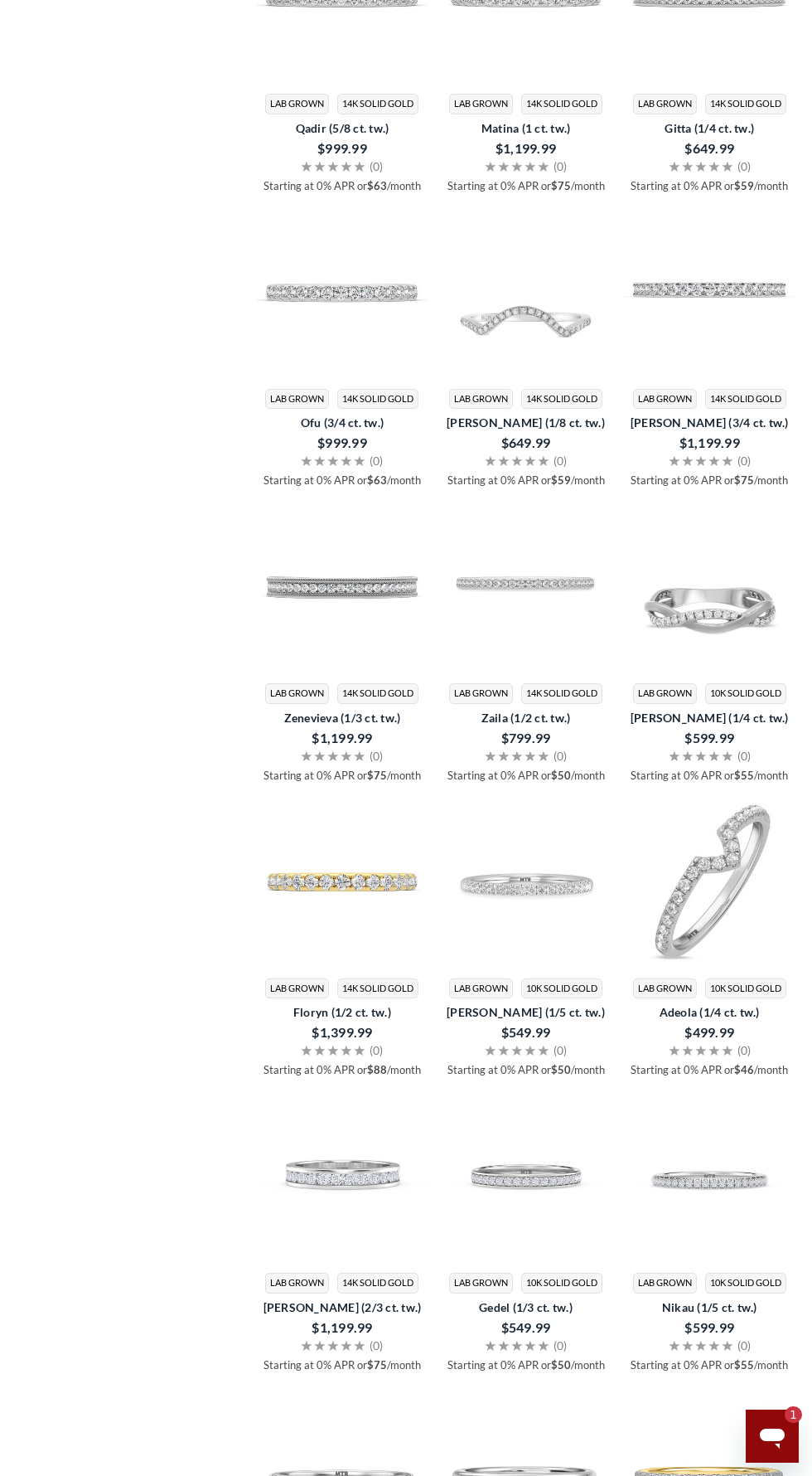
scroll to position [1841, 0]
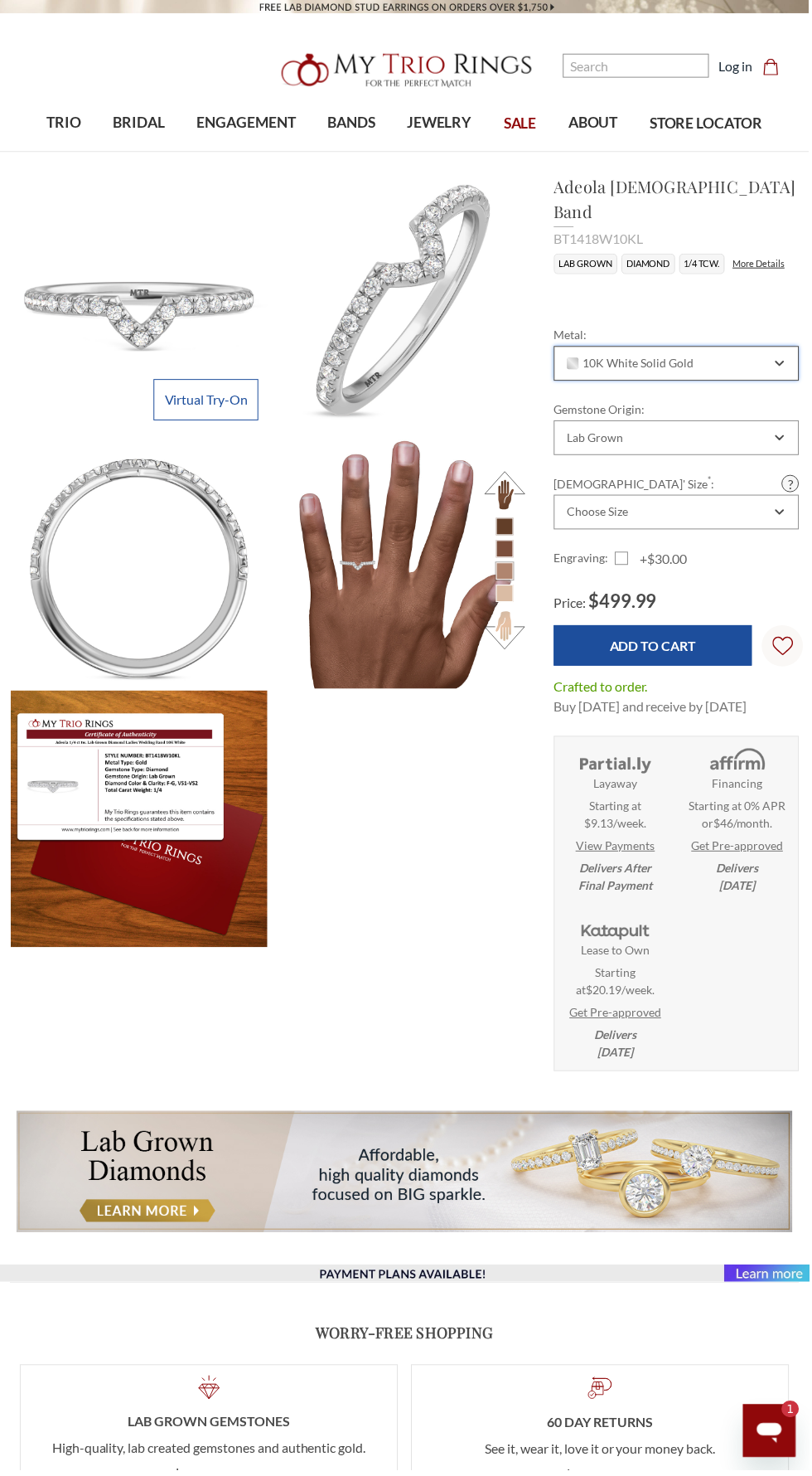
click at [775, 349] on div "10K White Solid Gold" at bounding box center [679, 365] width 247 height 35
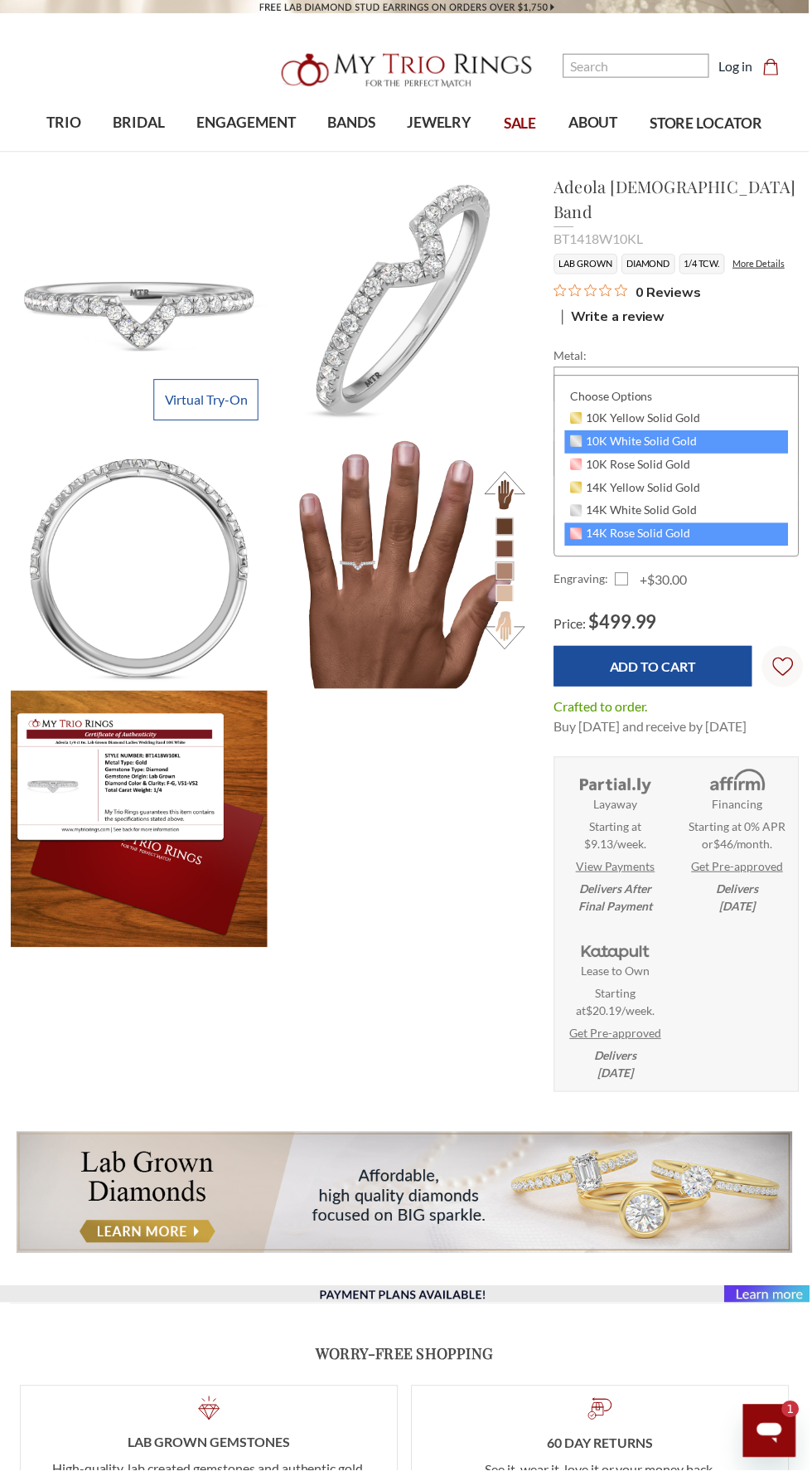
click at [698, 526] on div "14K Rose Solid Gold" at bounding box center [679, 537] width 225 height 23
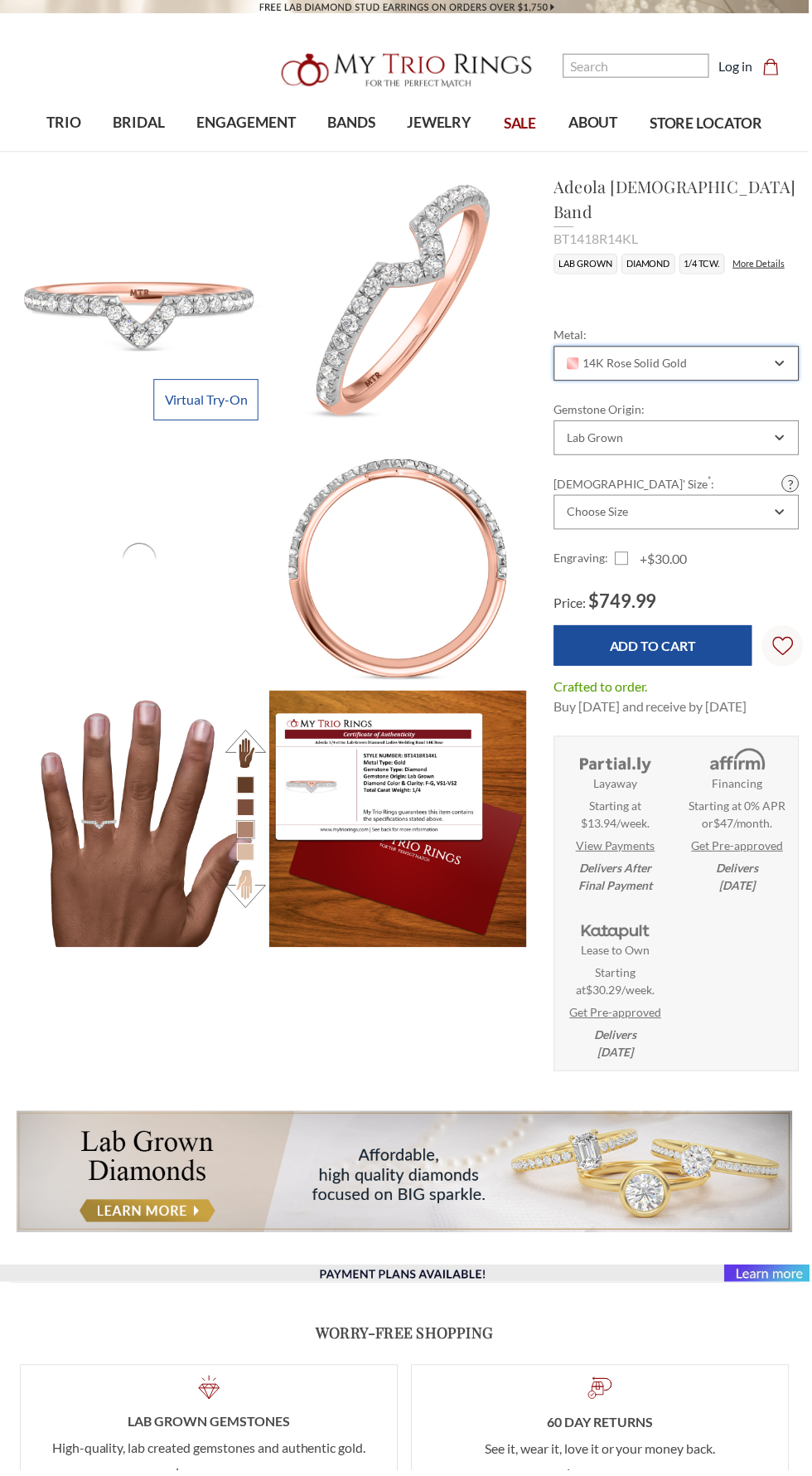
click at [754, 347] on div "14K Rose Solid Gold" at bounding box center [679, 365] width 247 height 35
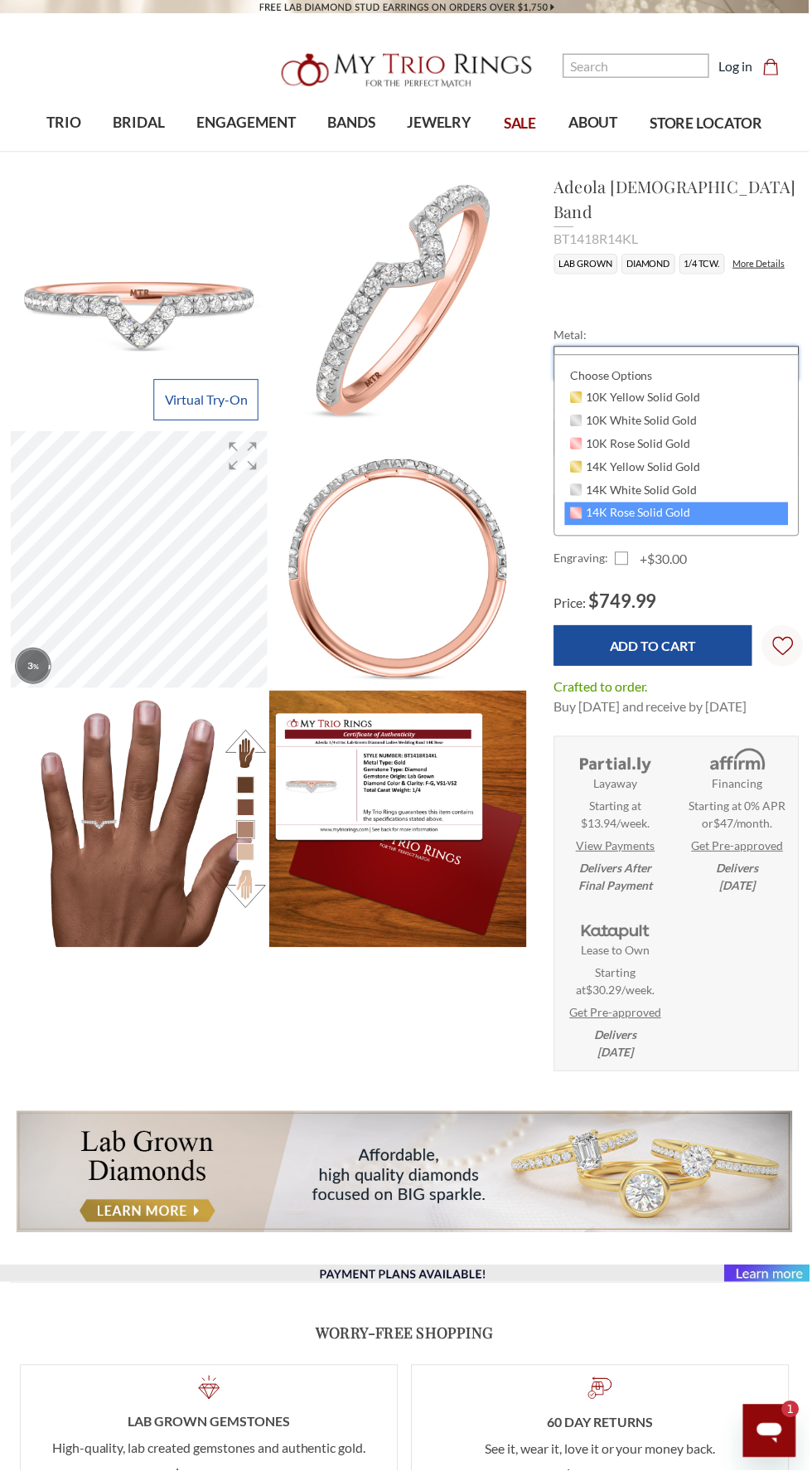
scroll to position [534, 792]
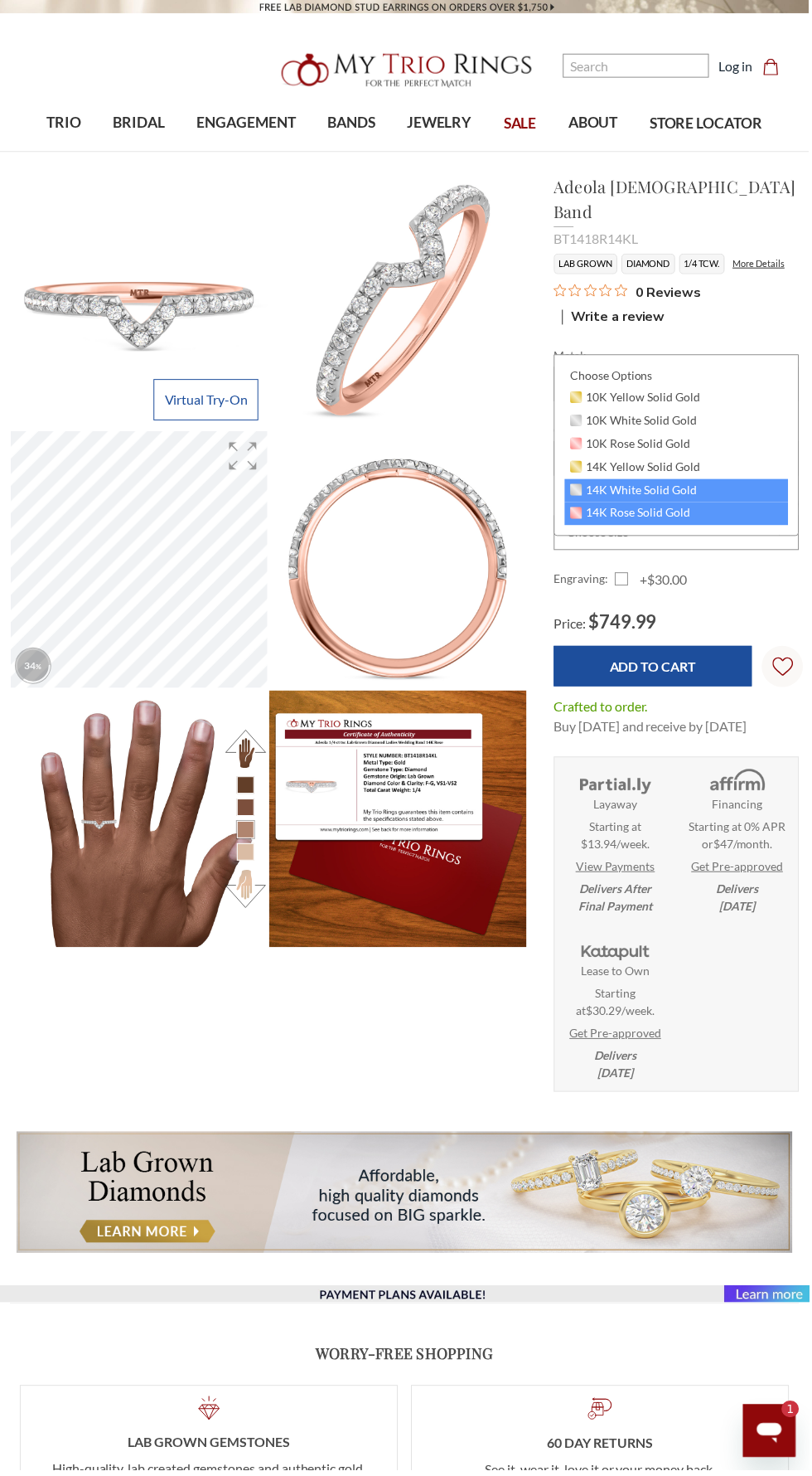
click at [670, 500] on div "14K White Solid Gold" at bounding box center [679, 493] width 225 height 23
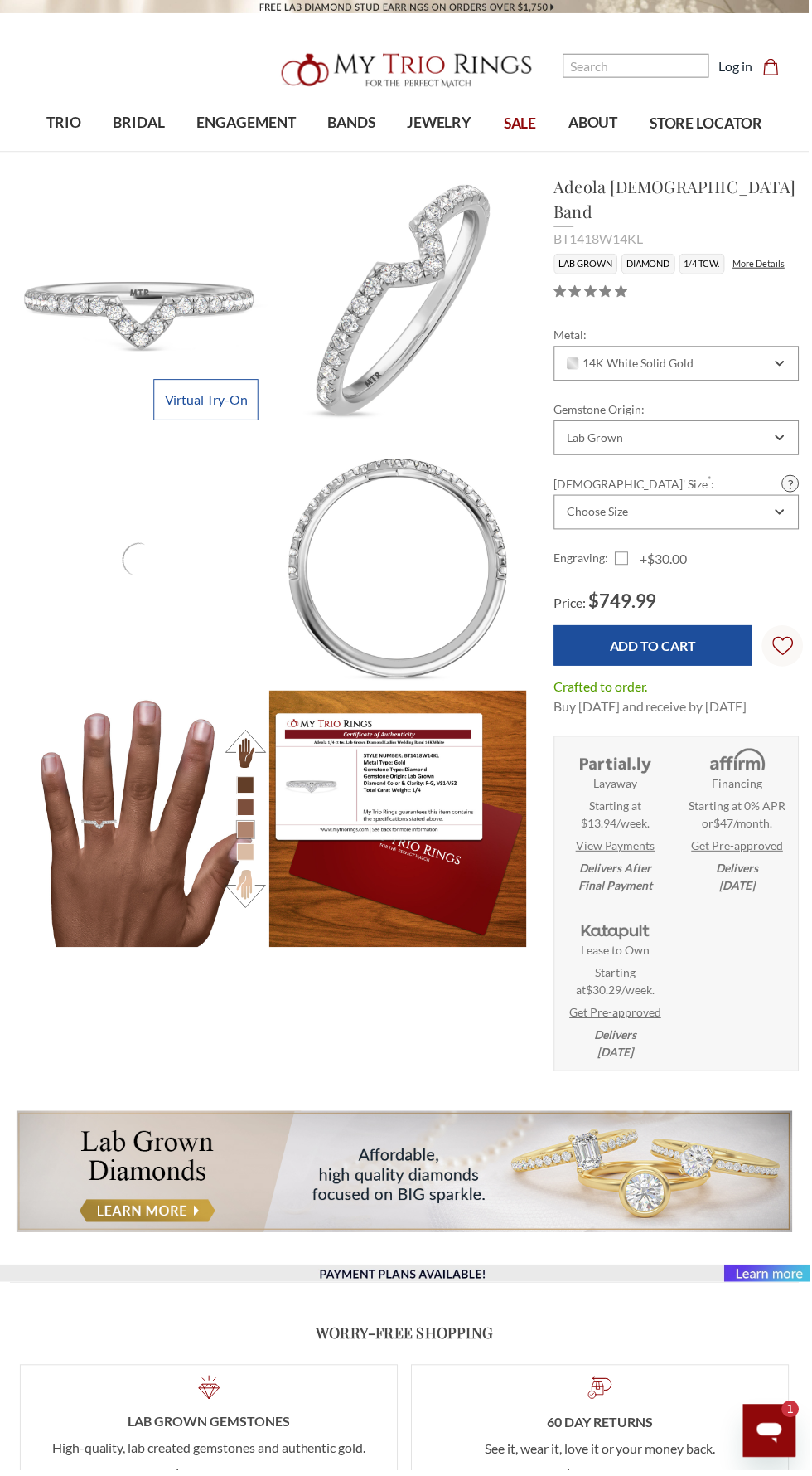
scroll to position [534, 792]
click at [183, 619] on div "Item 1" at bounding box center [139, 561] width 257 height 257
